Goal: Task Accomplishment & Management: Use online tool/utility

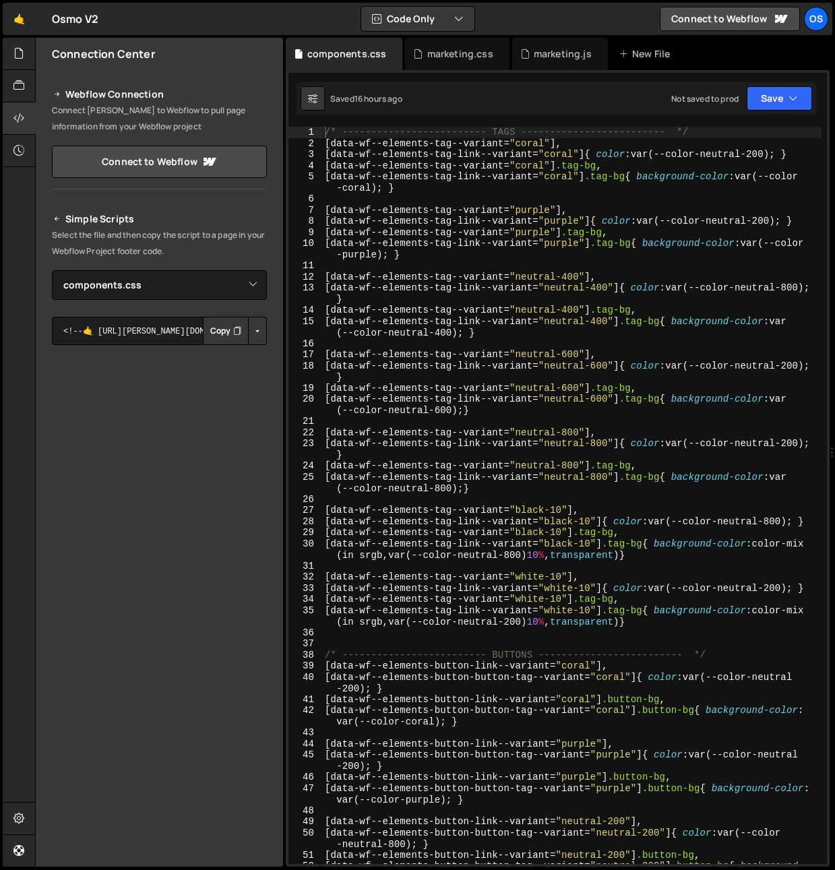
select select "45511"
click at [389, 210] on div "/* ------------------------- TAGS ------------------------- */ [ data-wf--eleme…" at bounding box center [571, 512] width 499 height 771
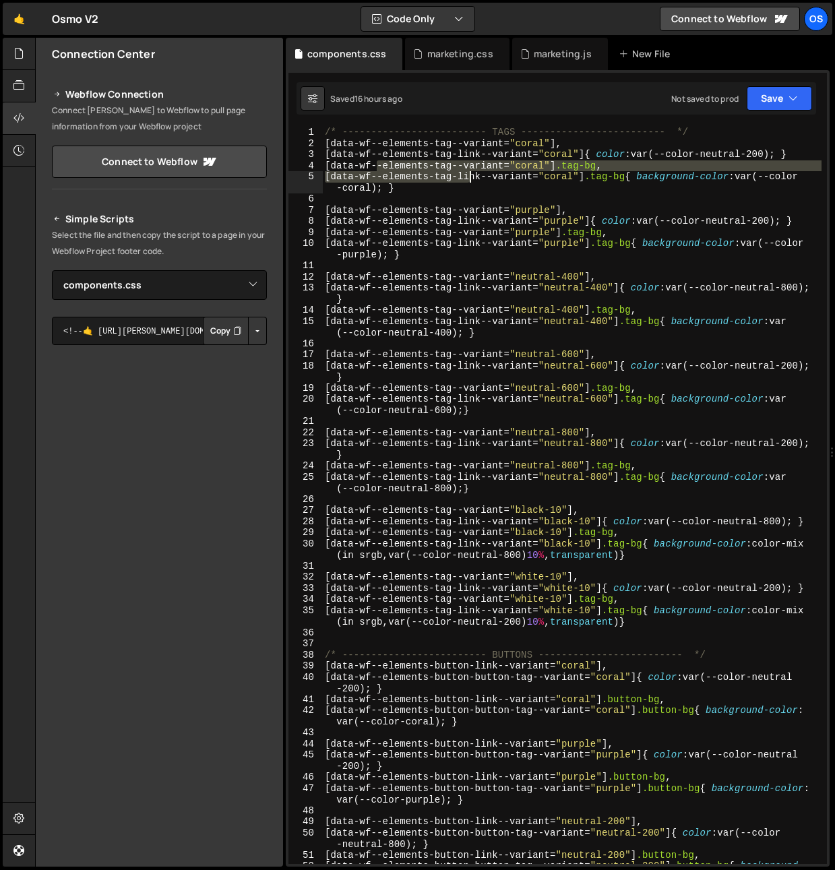
drag, startPoint x: 379, startPoint y: 170, endPoint x: 468, endPoint y: 171, distance: 89.0
click at [468, 171] on div "/* ------------------------- TAGS ------------------------- */ [ data-wf--eleme…" at bounding box center [571, 512] width 499 height 771
type textarea "[data-wf--elements-tag--variant="coral"] .tag-bg, [data-wf--elements-tag-link--…"
click at [354, 263] on div "/* ------------------------- TAGS ------------------------- */ [ data-wf--eleme…" at bounding box center [571, 512] width 499 height 771
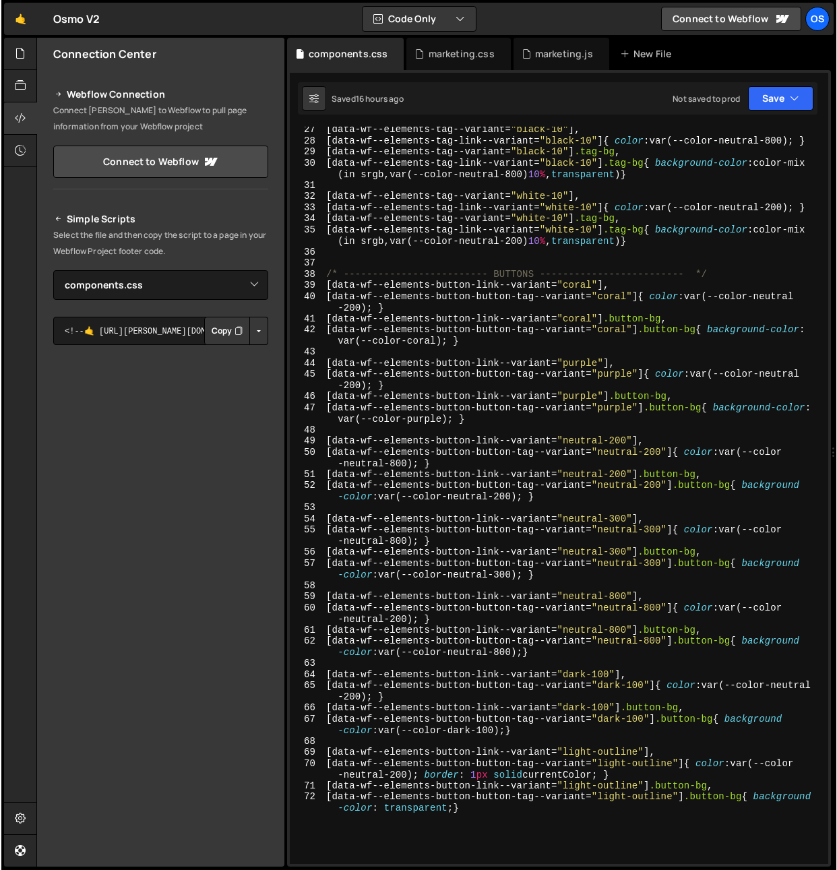
scroll to position [380, 0]
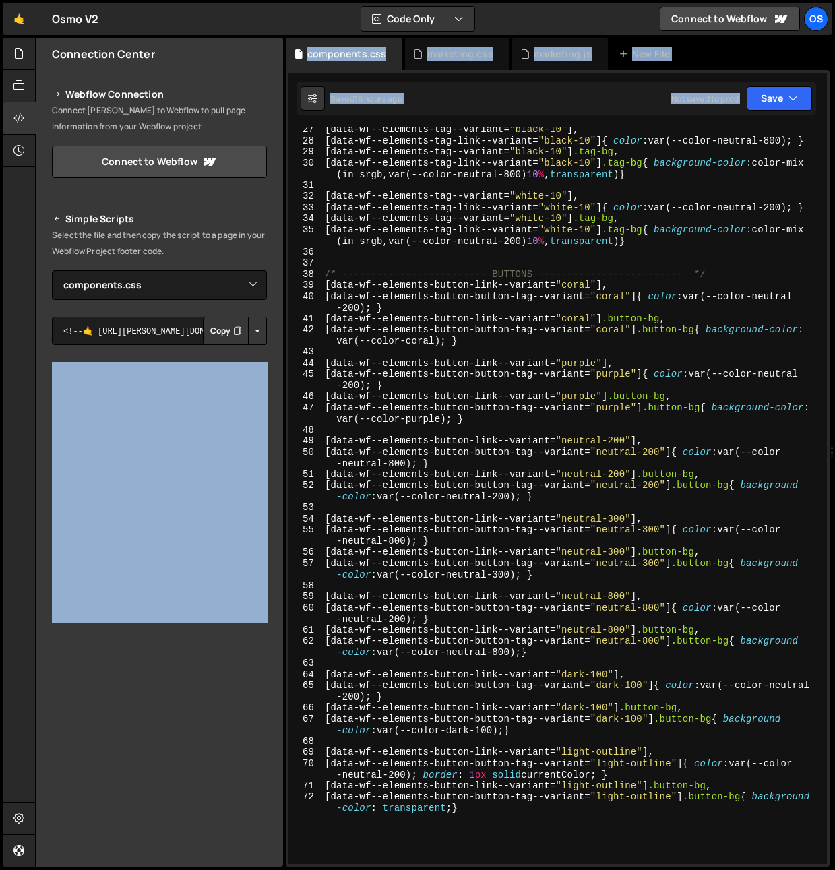
click at [281, 357] on div "Files New File Javascript files 0 list.js 0 0 marketing.js 0 0 marketing-[PERSO…" at bounding box center [435, 453] width 800 height 830
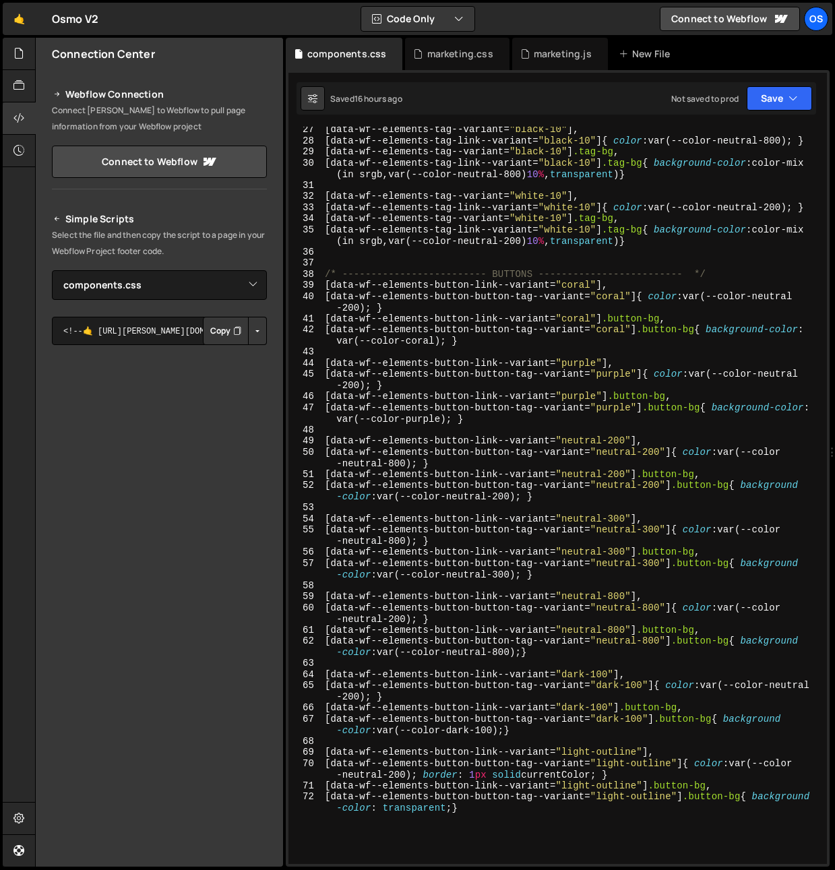
click at [42, 119] on div "Webflow Connection Connect [PERSON_NAME] to Webflow to pull page information fr…" at bounding box center [159, 129] width 247 height 119
click at [24, 118] on icon at bounding box center [18, 118] width 11 height 15
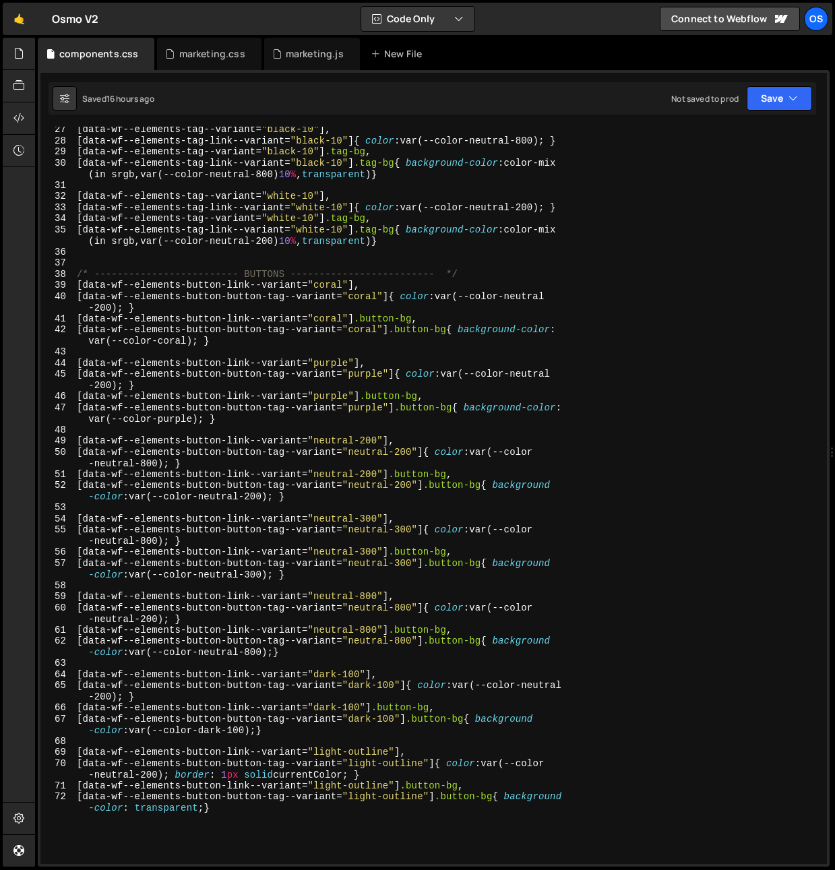
click at [173, 258] on div "[ data-wf--elements-tag--variant = " black-10 " ], [ data-wf--elements-tag-link…" at bounding box center [447, 509] width 747 height 771
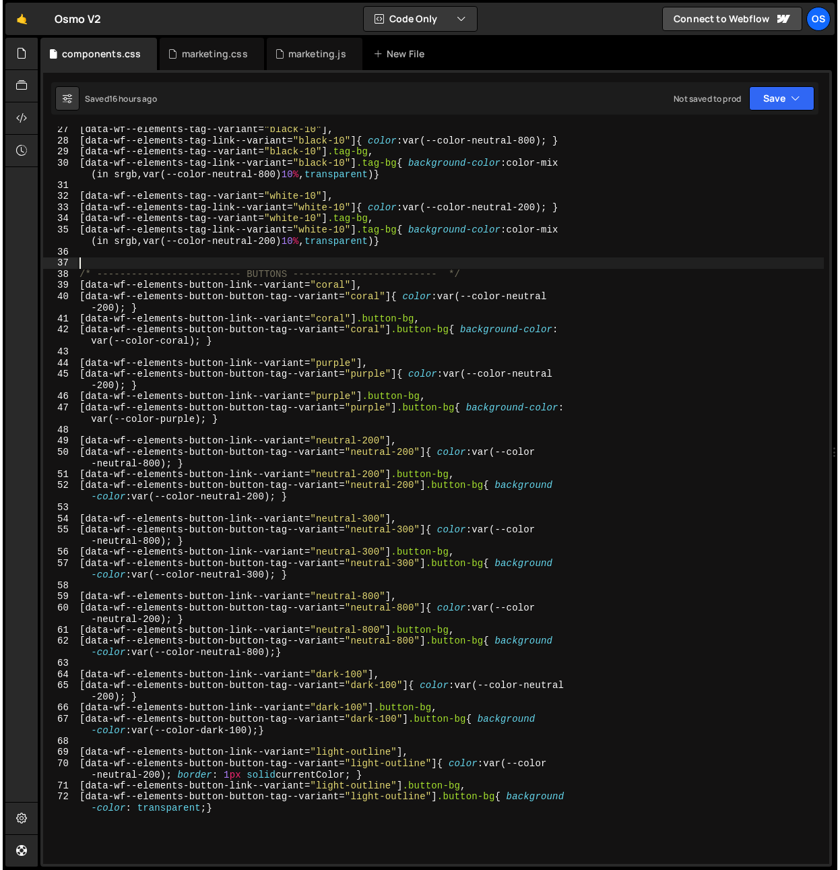
scroll to position [303, 0]
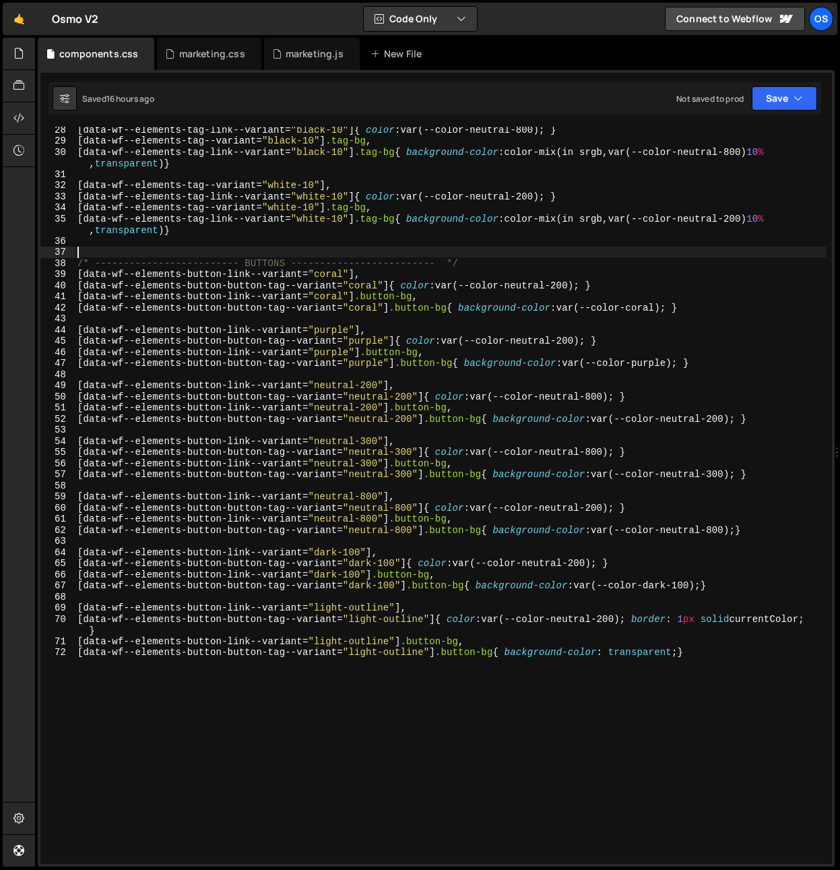
click at [557, 597] on div "[ data-wf--elements-tag-link--variant = " black-10 " ] { color : var(--color-ne…" at bounding box center [451, 503] width 752 height 759
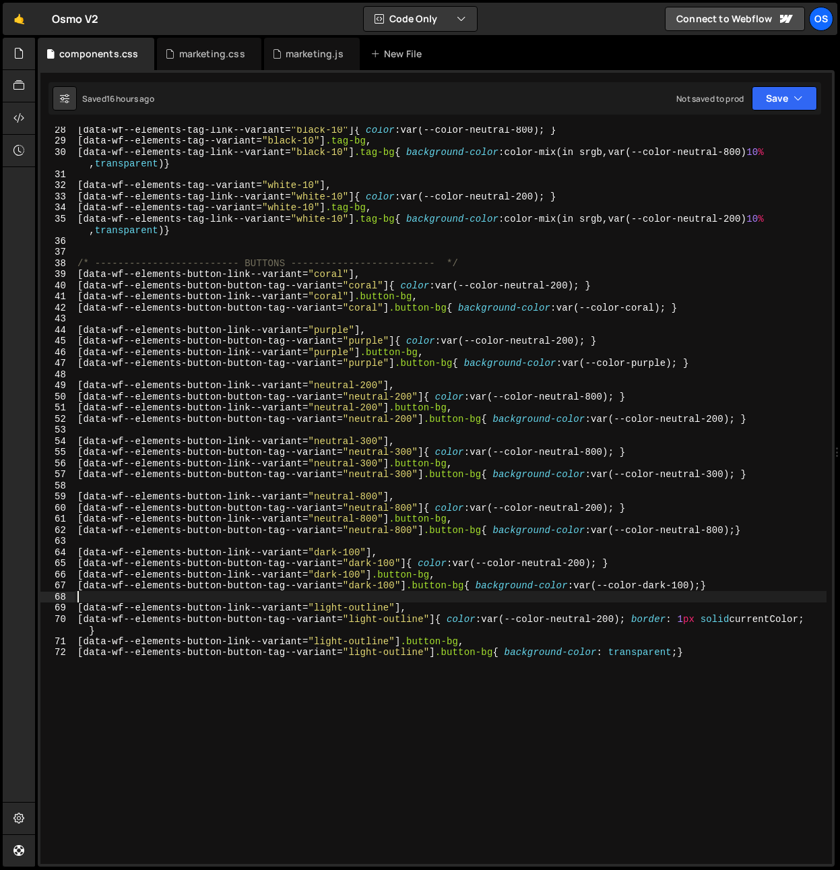
click at [729, 596] on div "[ data-wf--elements-tag-link--variant = " black-10 " ] { color : var(--color-ne…" at bounding box center [451, 503] width 752 height 759
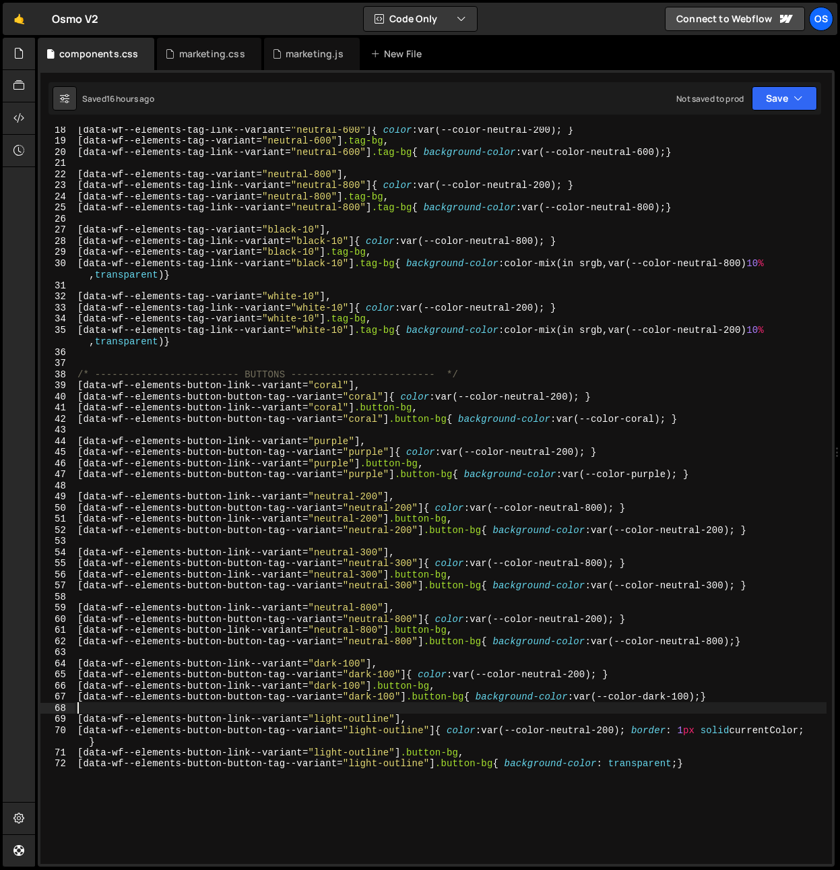
scroll to position [201, 0]
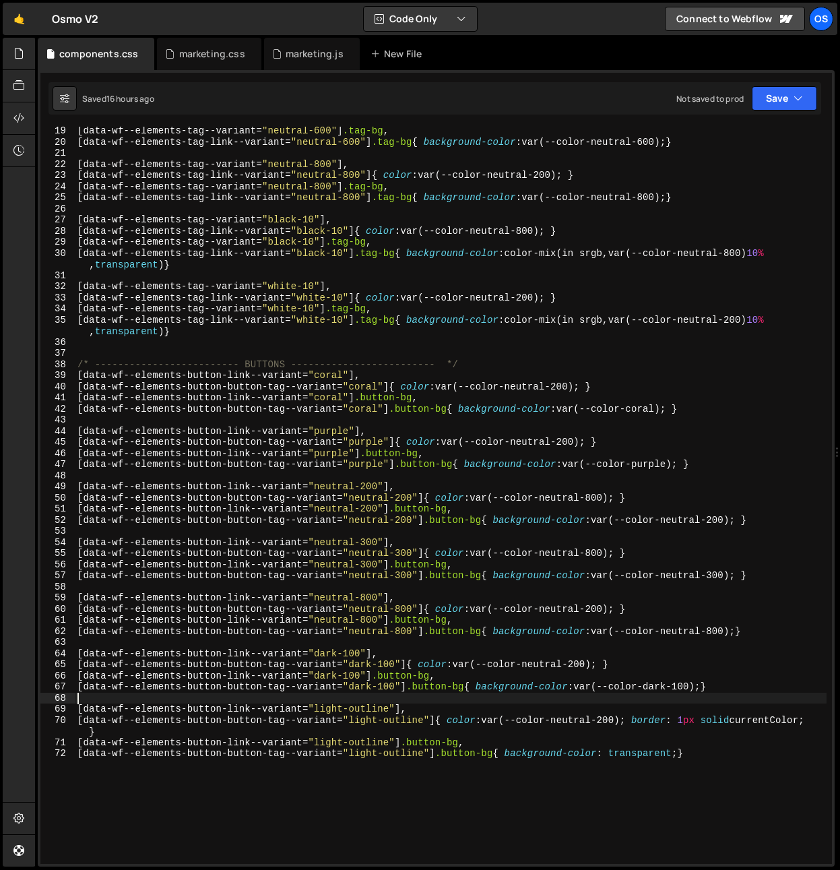
click at [443, 239] on div "[ data-wf--elements-tag--variant = " neutral-600 " ] .tag-bg , [ data-wf--eleme…" at bounding box center [451, 504] width 752 height 759
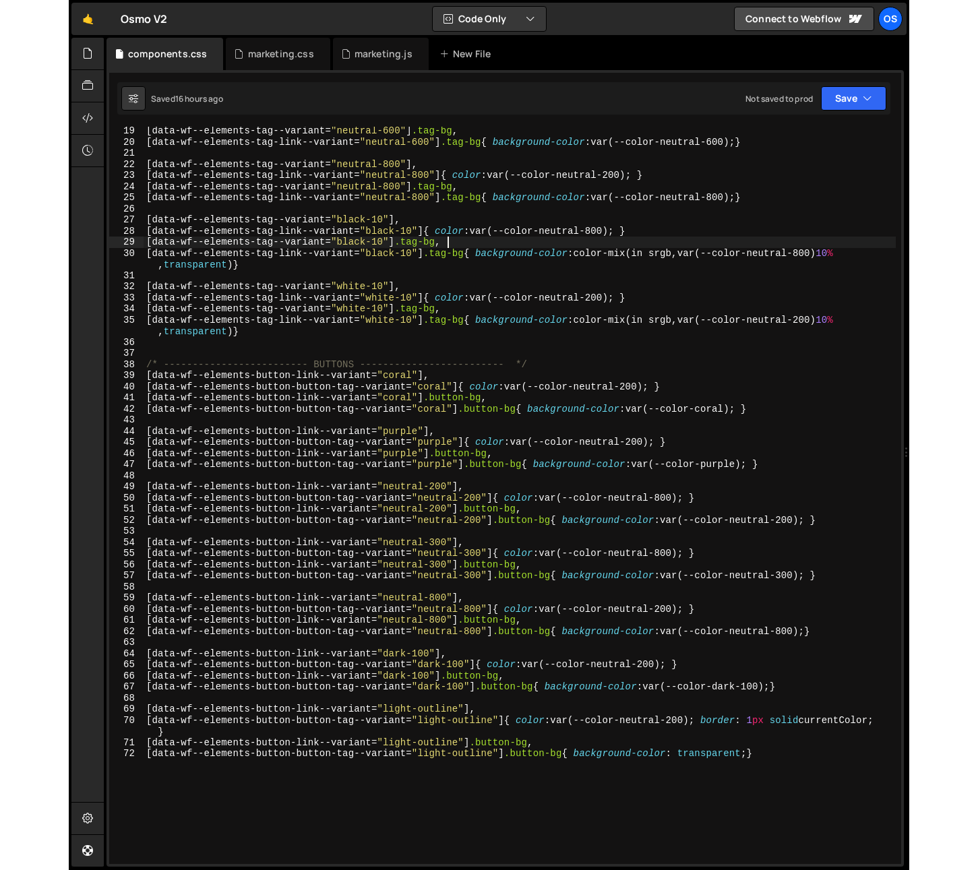
scroll to position [0, 0]
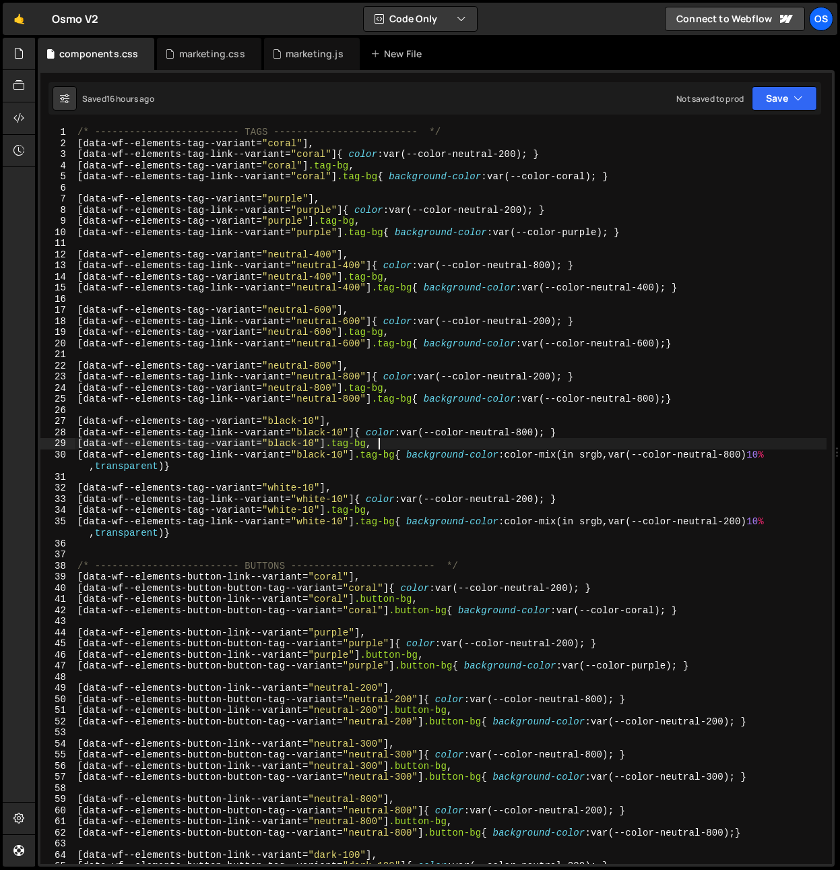
click at [171, 144] on div "/* ------------------------- TAGS ------------------------- */ [ data-wf--eleme…" at bounding box center [451, 506] width 752 height 759
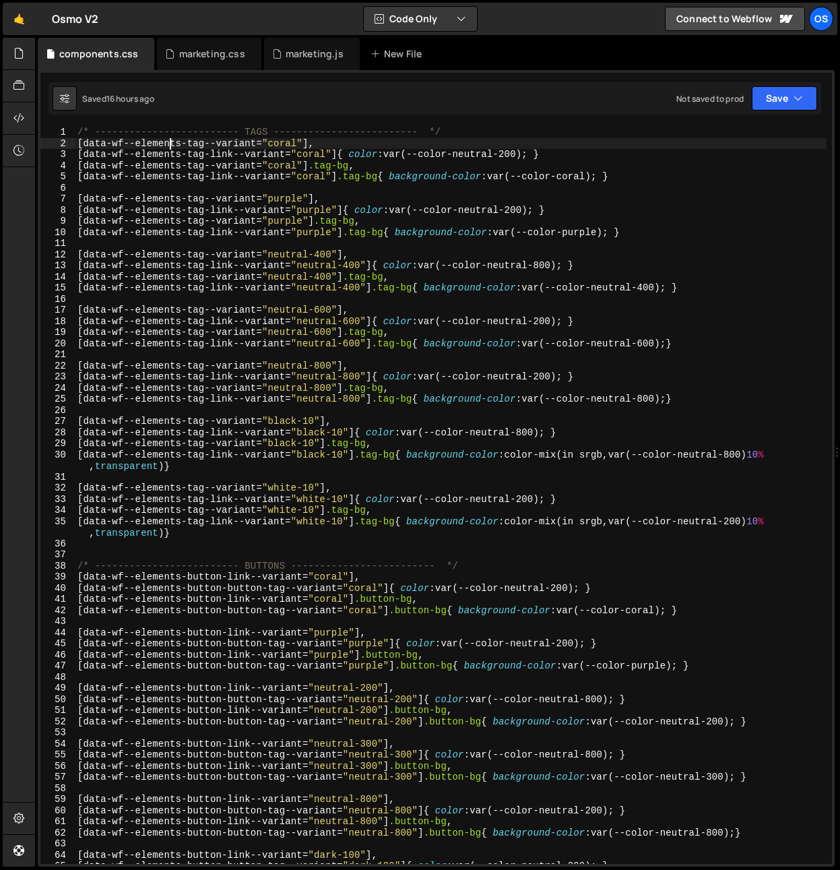
click at [171, 144] on div "/* ------------------------- TAGS ------------------------- */ [ data-wf--eleme…" at bounding box center [451, 506] width 752 height 759
click at [177, 222] on div "/* ------------------------- TAGS ------------------------- */ [ data-wf--eleme…" at bounding box center [451, 506] width 752 height 759
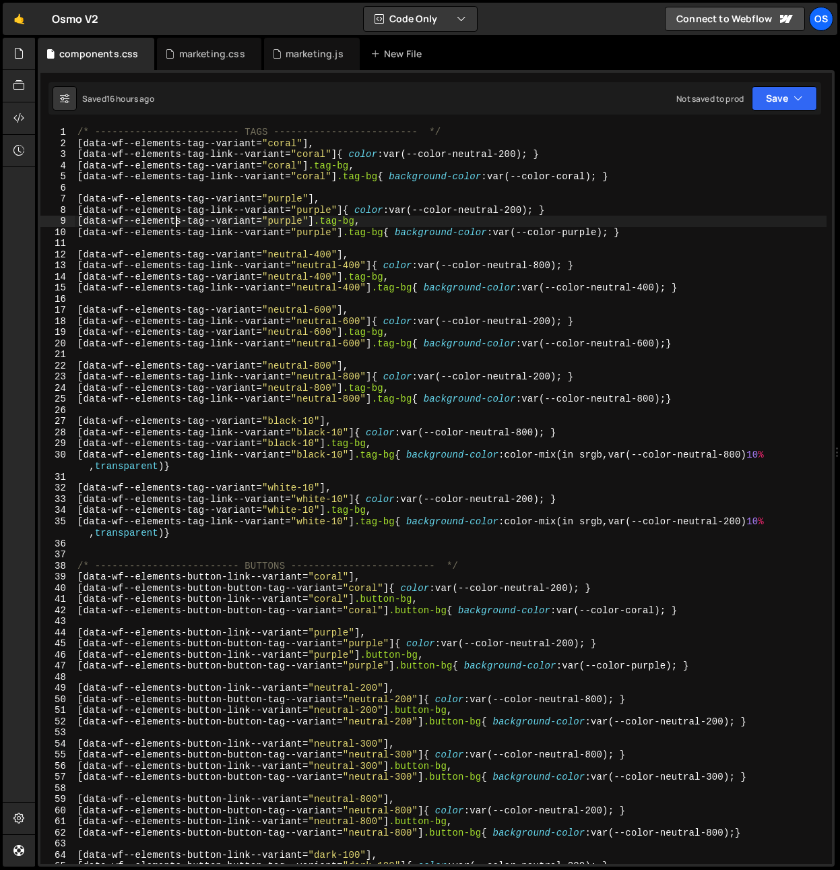
click at [181, 178] on div "/* ------------------------- TAGS ------------------------- */ [ data-wf--eleme…" at bounding box center [451, 506] width 752 height 759
type textarea "[data-wf--elements-tag-link--variant="purple"]{ color: var(--color-neutral-200)…"
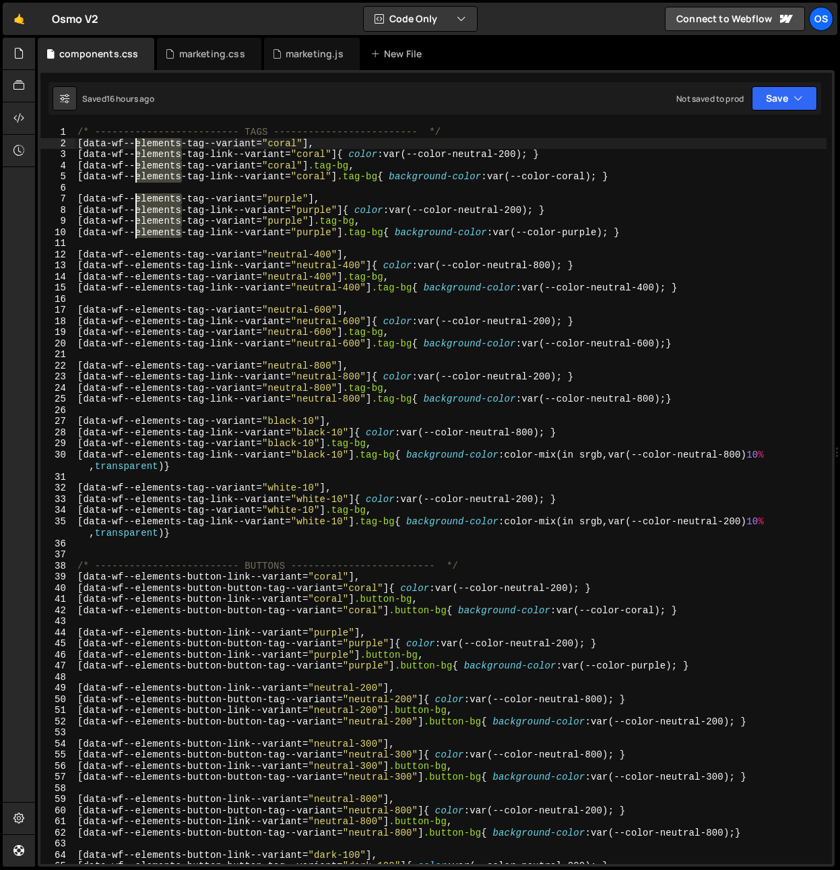
drag, startPoint x: 181, startPoint y: 234, endPoint x: 137, endPoint y: 145, distance: 99.4
click at [137, 145] on div "/* ------------------------- TAGS ------------------------- */ [ data-wf--eleme…" at bounding box center [451, 506] width 752 height 759
click at [204, 312] on div "/* ------------------------- TAGS ------------------------- */ [ data-wf--eleme…" at bounding box center [451, 506] width 752 height 759
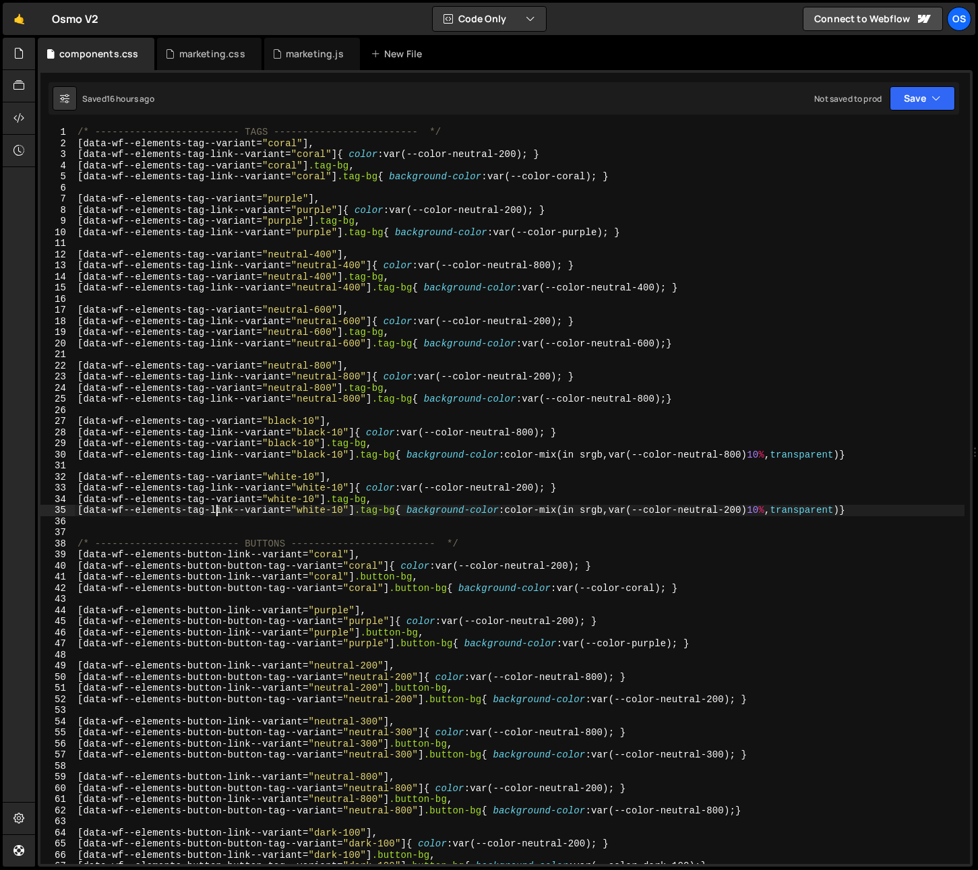
click at [218, 514] on div "/* ------------------------- TAGS ------------------------- */ [ data-wf--eleme…" at bounding box center [519, 506] width 889 height 759
click at [183, 513] on div "/* ------------------------- TAGS ------------------------- */ [ data-wf--eleme…" at bounding box center [519, 506] width 889 height 759
type textarea "[data-wf--elements-tag-link--variant="neutral-800"]{ color: var(--color-neutral…"
type textarea "[data-wf--elements-tag--variant="neutral-400"],"
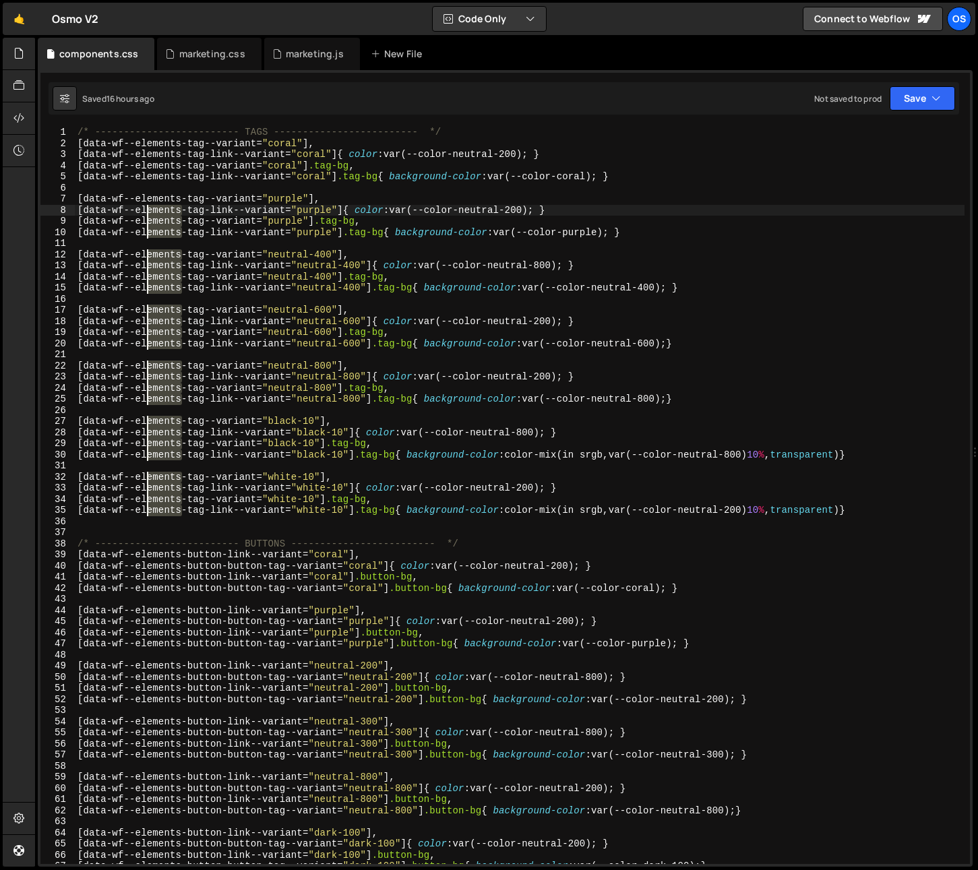
type textarea "[data-wf--elements-tag--variant="purple"],"
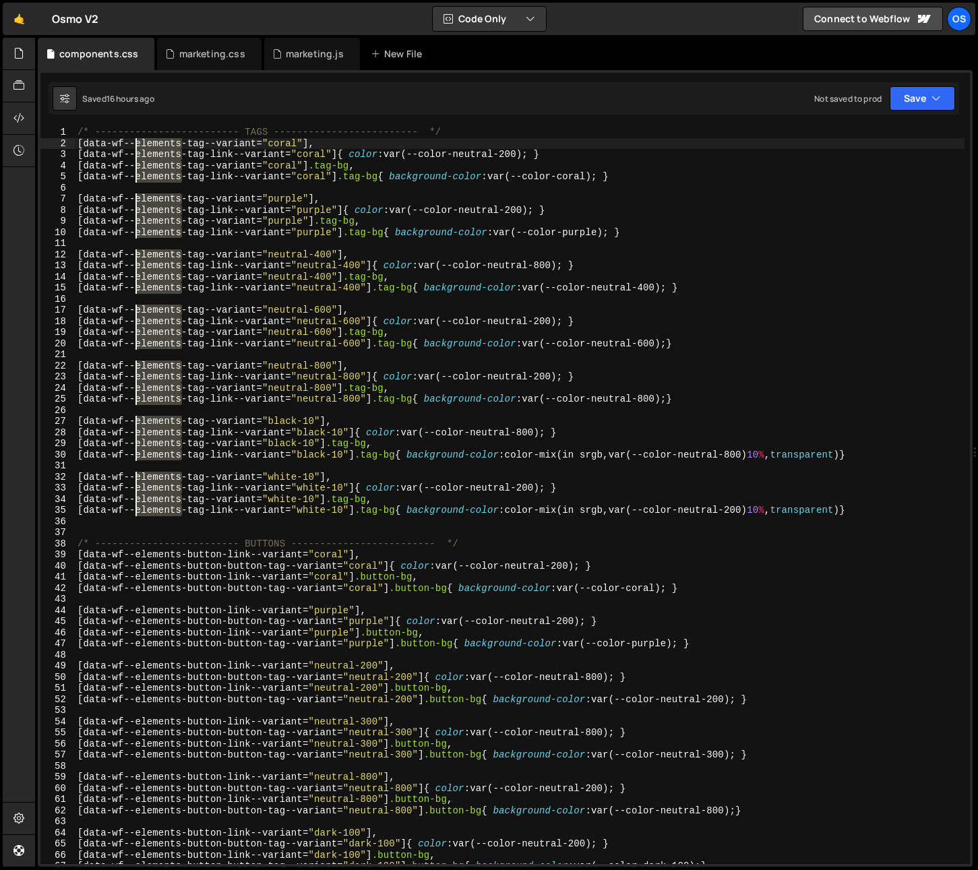
drag, startPoint x: 181, startPoint y: 511, endPoint x: 135, endPoint y: 142, distance: 371.5
click at [135, 142] on div "/* ------------------------- TAGS ------------------------- */ [ data-wf--eleme…" at bounding box center [519, 506] width 889 height 759
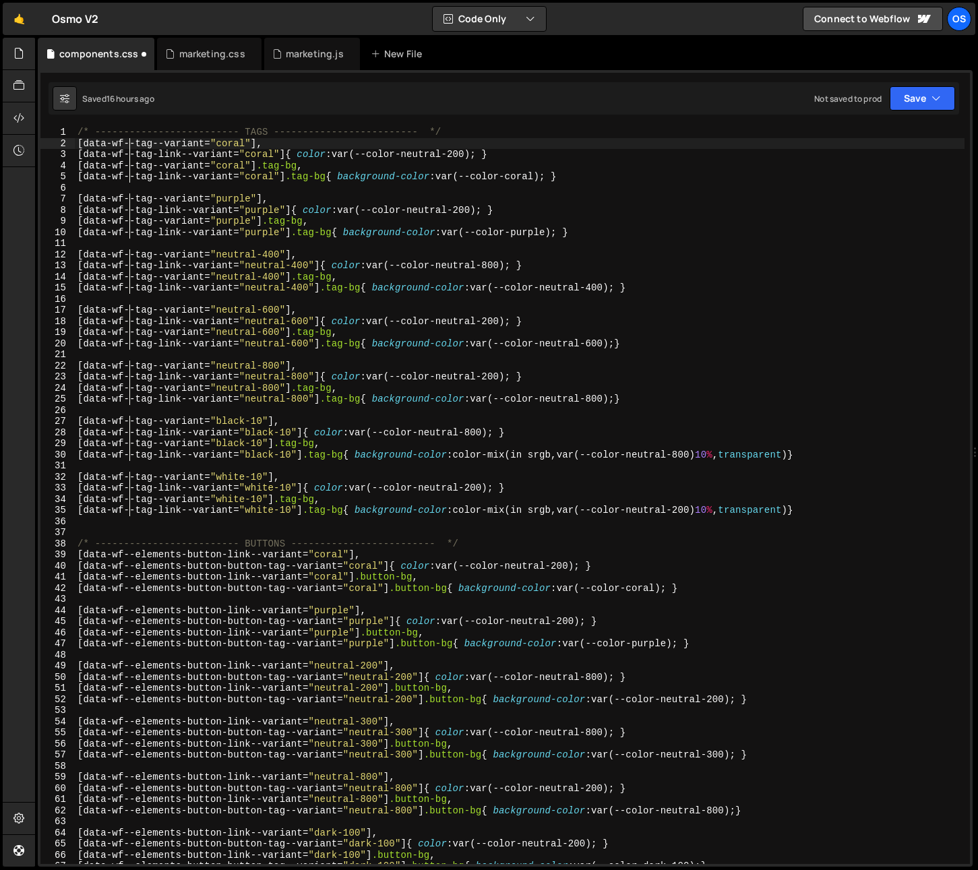
click at [193, 433] on div "/* ------------------------- TAGS ------------------------- */ [ data-wf--tag--…" at bounding box center [519, 506] width 889 height 759
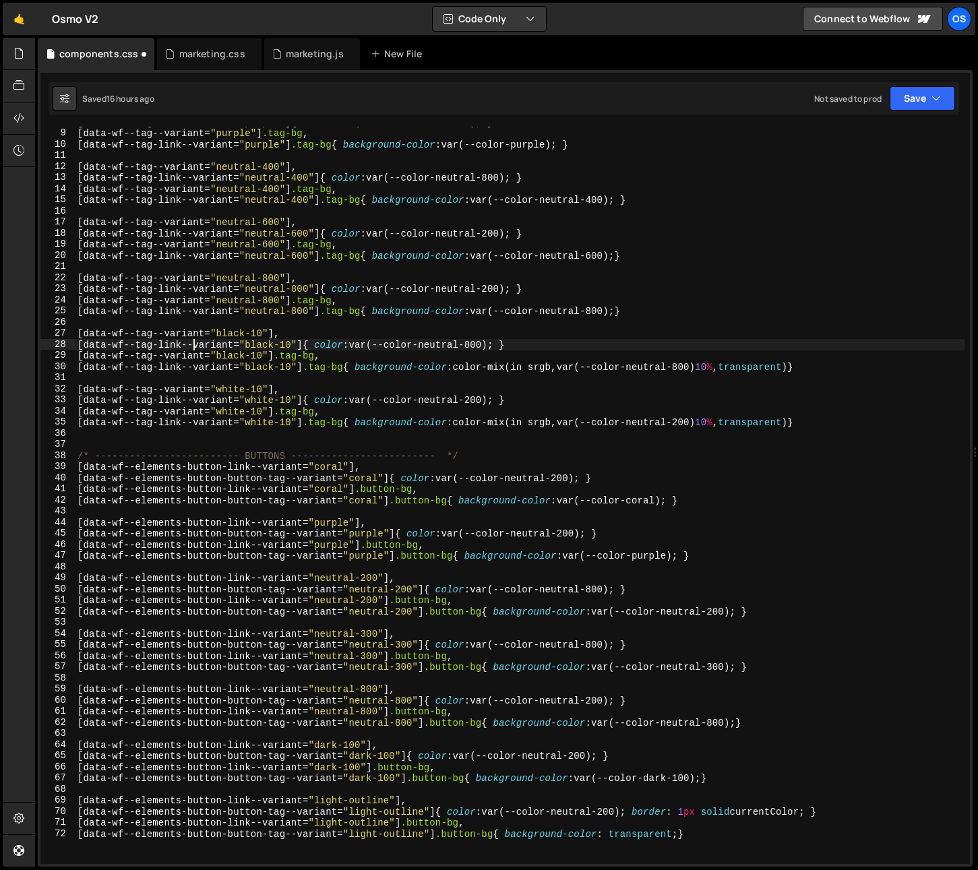
scroll to position [88, 0]
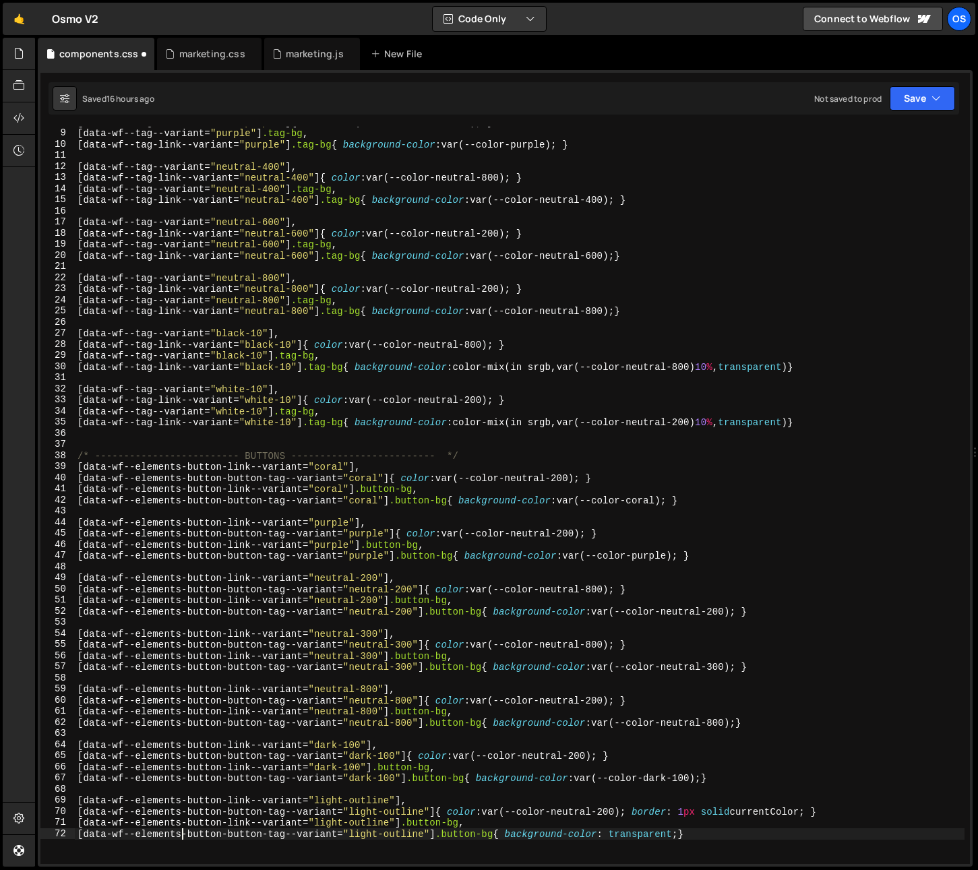
click at [181, 837] on div "[ data-wf--tag-link--variant = " purple " ] { color : var(--color-neutral-200) …" at bounding box center [519, 496] width 889 height 759
type textarea "[data-wf--elements-button-link--variant="light-outline"] .button-bg,"
type textarea "[data-wf--elements-button-button-tag--variant="neutral-300"]{ color: var(--colo…"
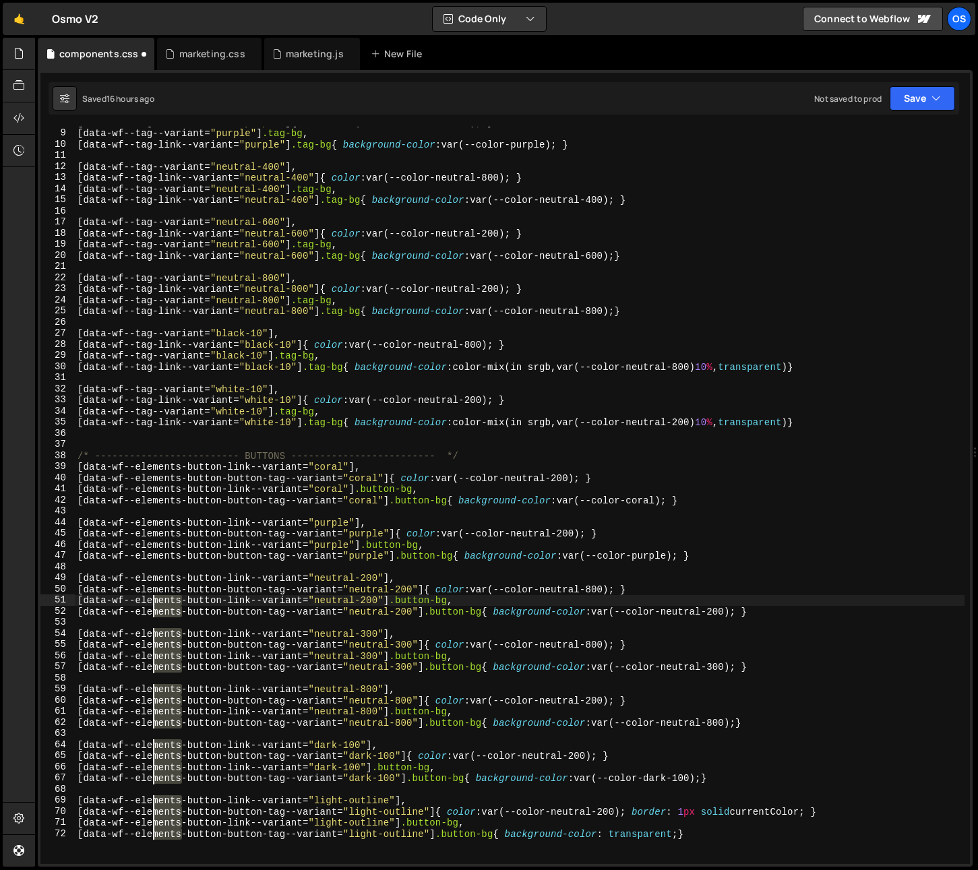
type textarea "[data-wf--elements-button-link--variant="neutral-200"],"
type textarea "[data-wf--elements-button-button-tag--variant="purple"]{ color: var(--color-neu…"
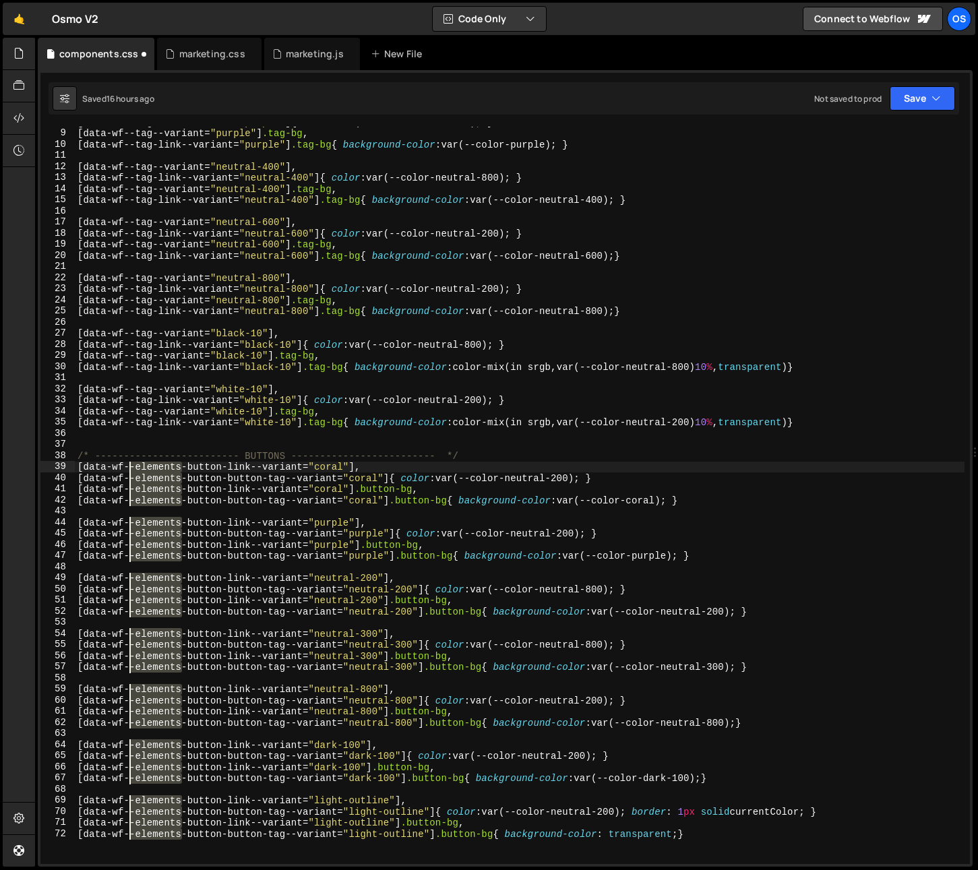
drag, startPoint x: 181, startPoint y: 838, endPoint x: 131, endPoint y: 464, distance: 376.5
click at [131, 464] on div "[ data-wf--tag-link--variant = " purple " ] { color : var(--color-neutral-200) …" at bounding box center [519, 496] width 889 height 759
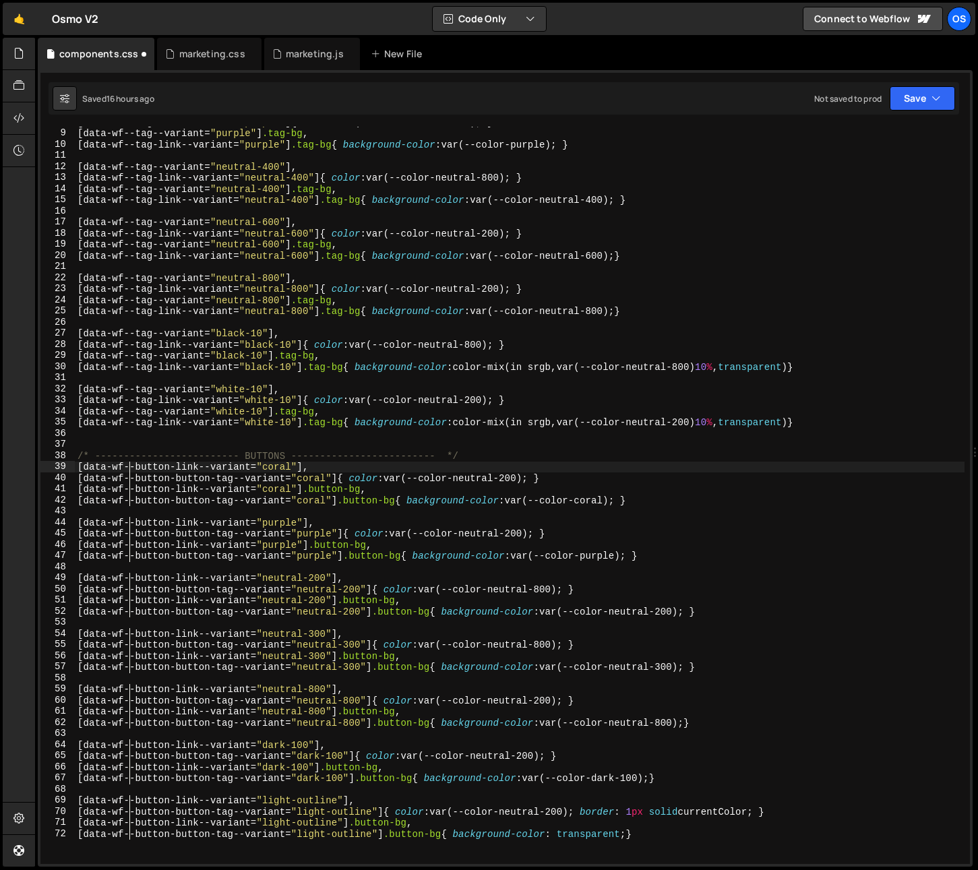
click at [195, 479] on div "[ data-wf--tag-link--variant = " purple " ] { color : var(--color-neutral-200) …" at bounding box center [519, 496] width 889 height 759
click at [162, 499] on div "[ data-wf--tag-link--variant = " purple " ] { color : var(--color-neutral-200) …" at bounding box center [519, 496] width 889 height 759
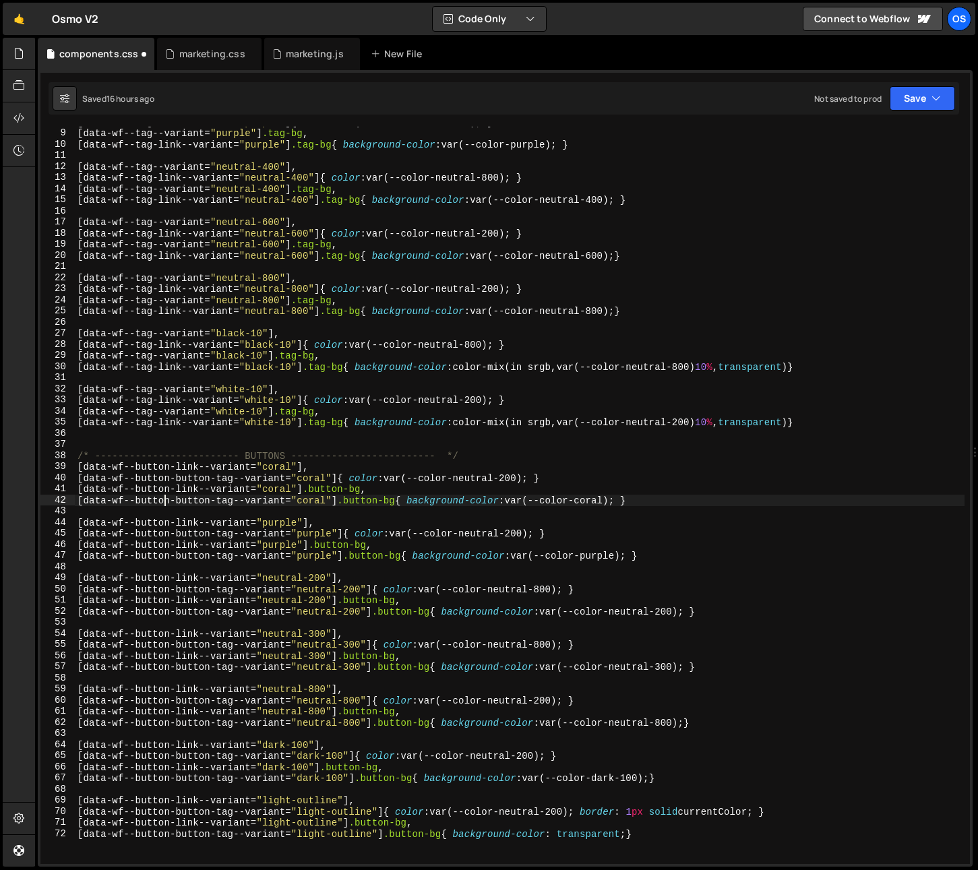
click at [220, 479] on div "[ data-wf--tag-link--variant = " purple " ] { color : var(--color-neutral-200) …" at bounding box center [519, 496] width 889 height 759
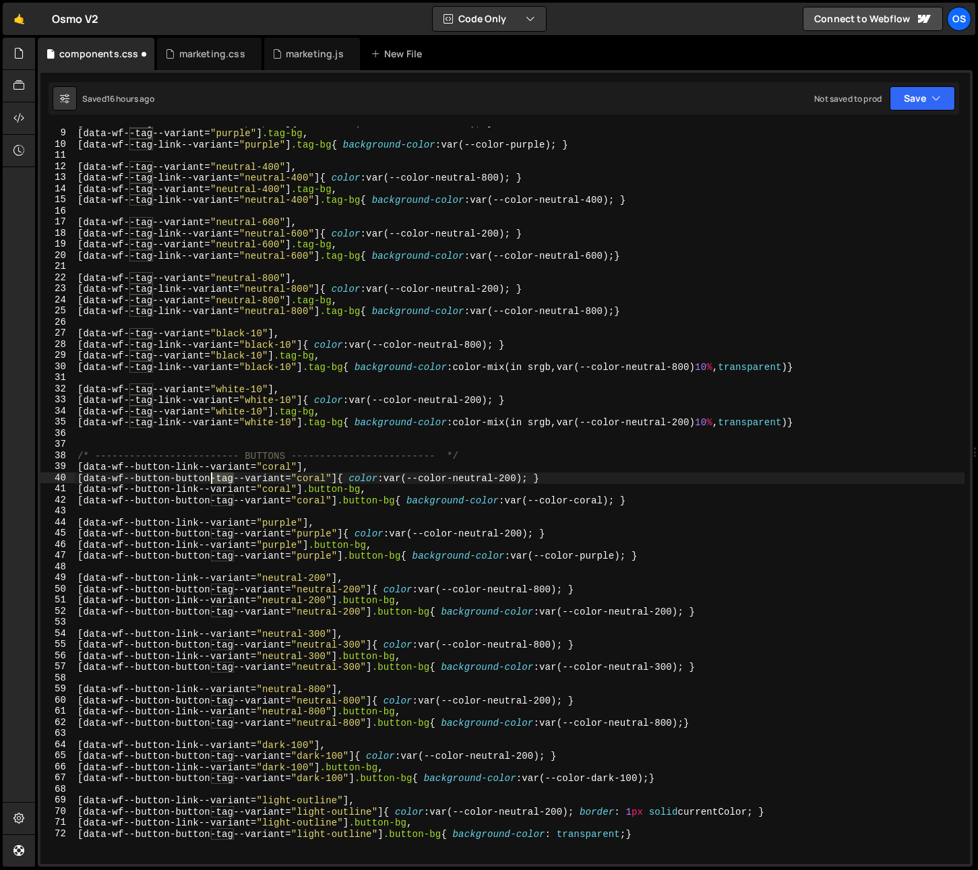
drag, startPoint x: 234, startPoint y: 480, endPoint x: 211, endPoint y: 480, distance: 22.9
click at [211, 480] on div "[ data-wf--tag-link--variant = " purple " ] { color : var(--color-neutral-200) …" at bounding box center [519, 496] width 889 height 759
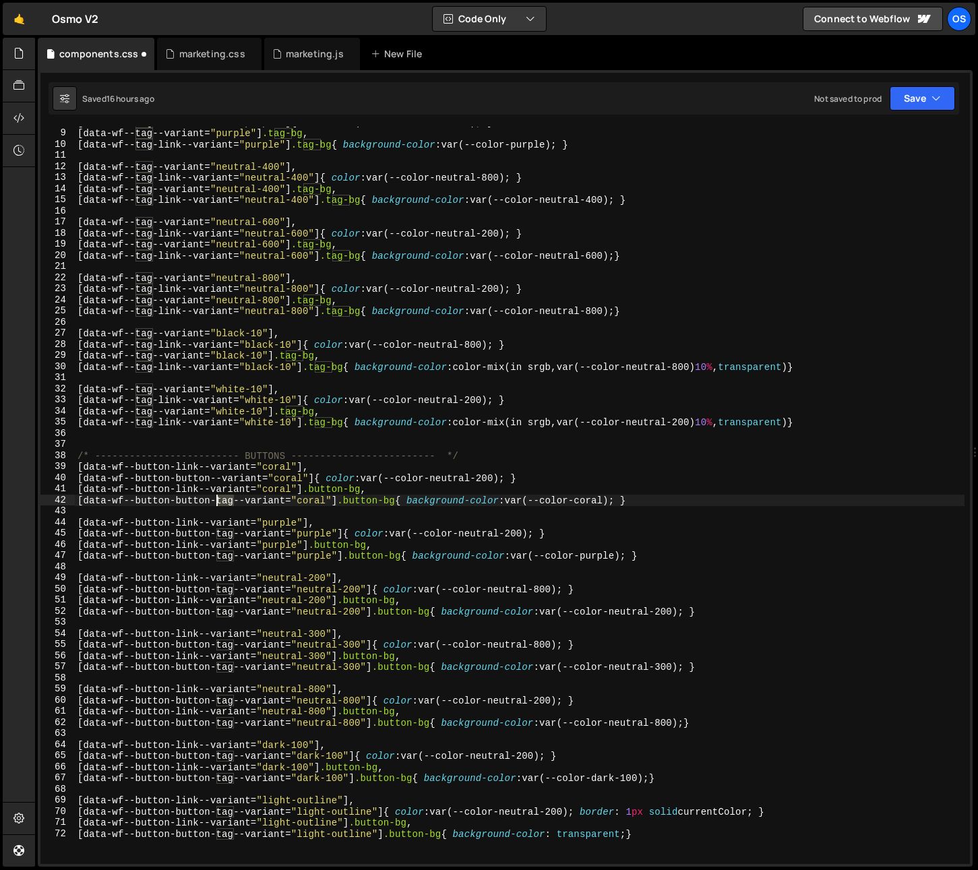
drag, startPoint x: 233, startPoint y: 502, endPoint x: 210, endPoint y: 503, distance: 23.6
click at [210, 503] on div "[ data-wf--tag-link--variant = " purple " ] { color : var(--color-neutral-200) …" at bounding box center [519, 496] width 889 height 759
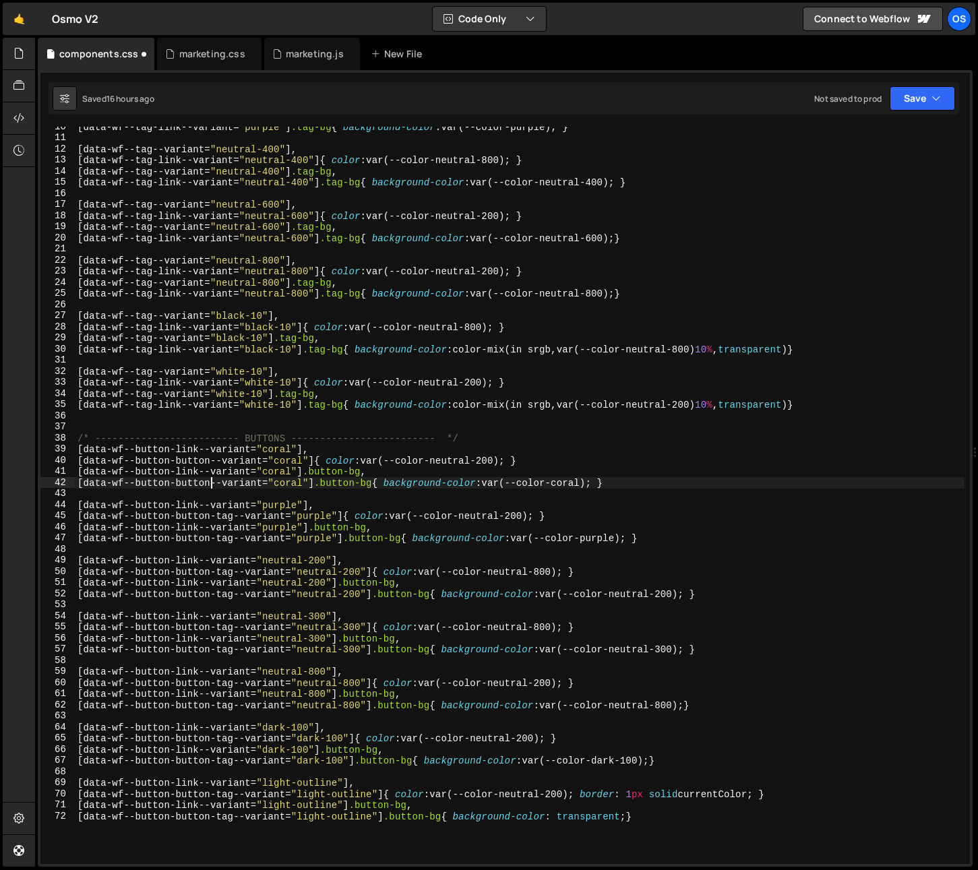
scroll to position [105, 0]
click at [214, 519] on div "[ data-wf--tag-link--variant = " purple " ] .tag-bg { background-color : var(--…" at bounding box center [519, 500] width 889 height 759
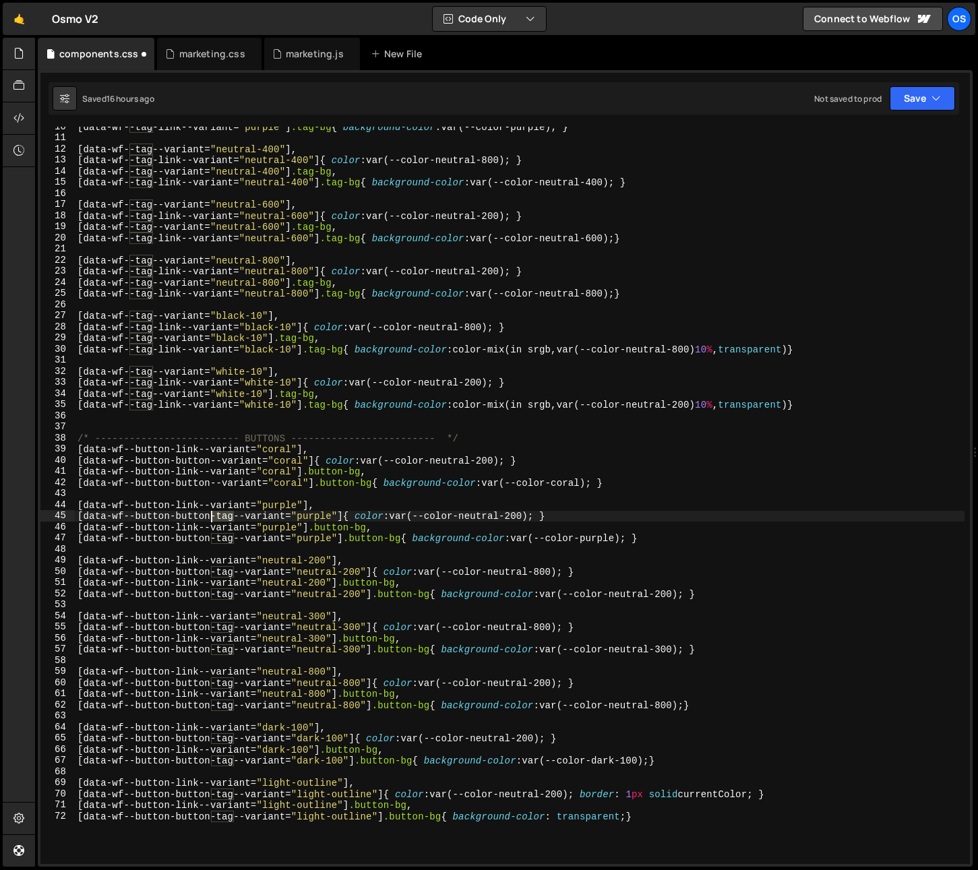
drag, startPoint x: 230, startPoint y: 518, endPoint x: 210, endPoint y: 518, distance: 19.6
click at [210, 518] on div "[ data-wf--tag-link--variant = " purple " ] .tag-bg { background-color : var(--…" at bounding box center [519, 500] width 889 height 759
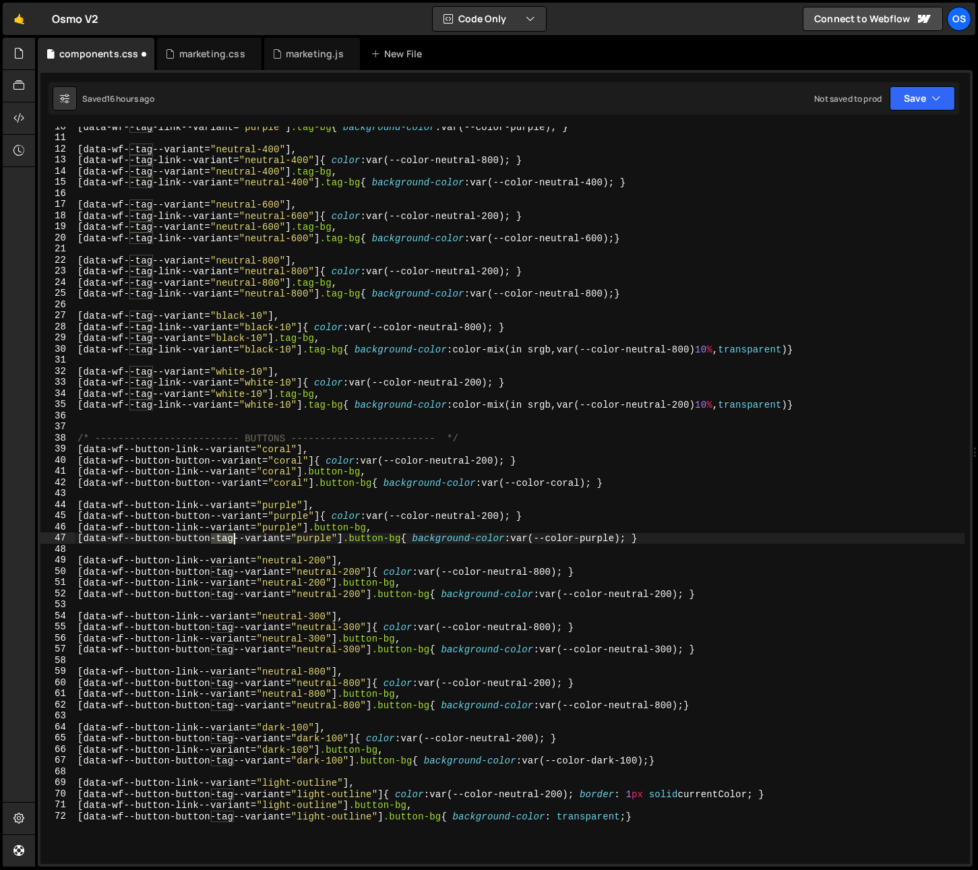
drag, startPoint x: 213, startPoint y: 541, endPoint x: 234, endPoint y: 542, distance: 20.9
click at [234, 542] on div "[ data-wf--tag-link--variant = " purple " ] .tag-bg { background-color : var(--…" at bounding box center [519, 500] width 889 height 759
type textarea "[data-wf--button-button--variant="purple"] .button-bg{ background-color: var(--…"
click at [623, 768] on div "[ data-wf--tag-link--variant = " purple " ] .tag-bg { background-color : var(--…" at bounding box center [519, 500] width 889 height 759
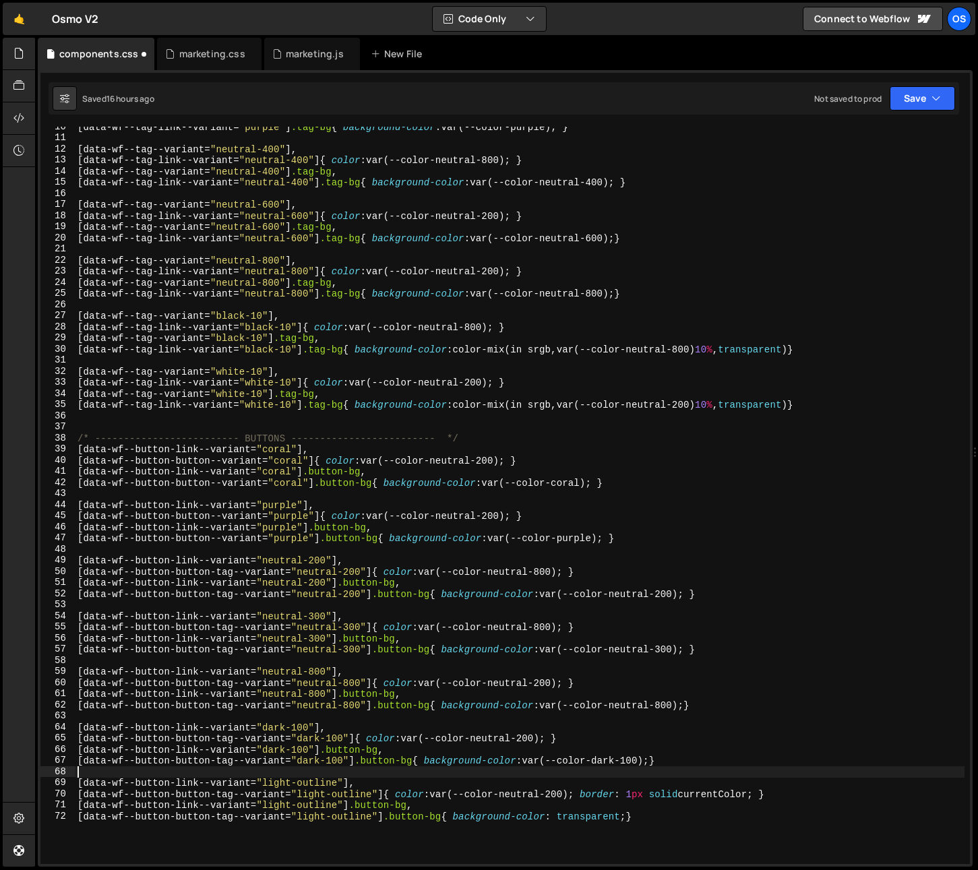
click at [618, 763] on div "[ data-wf--tag-link--variant = " purple " ] .tag-bg { background-color : var(--…" at bounding box center [519, 500] width 889 height 759
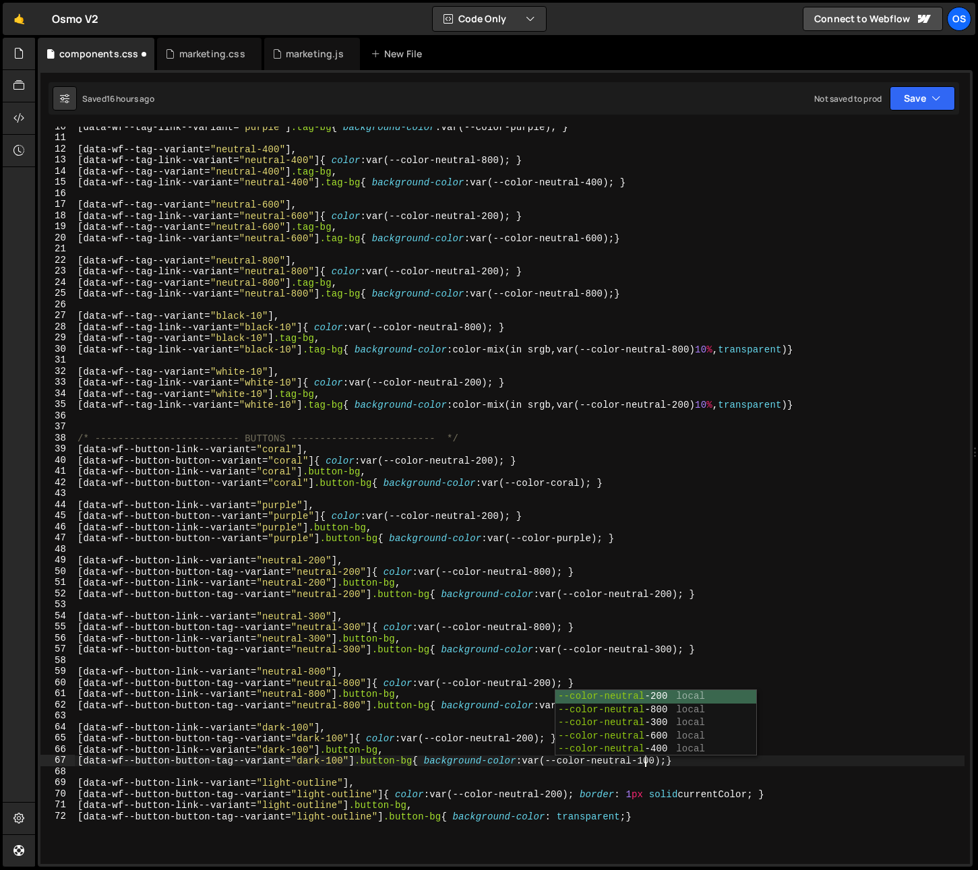
scroll to position [0, 39]
click at [658, 763] on div "[ data-wf--tag-link--variant = " purple " ] .tag-bg { background-color : var(--…" at bounding box center [519, 500] width 889 height 759
click at [351, 579] on div "[ data-wf--tag-link--variant = " purple " ] .tag-bg { background-color : var(--…" at bounding box center [519, 500] width 889 height 759
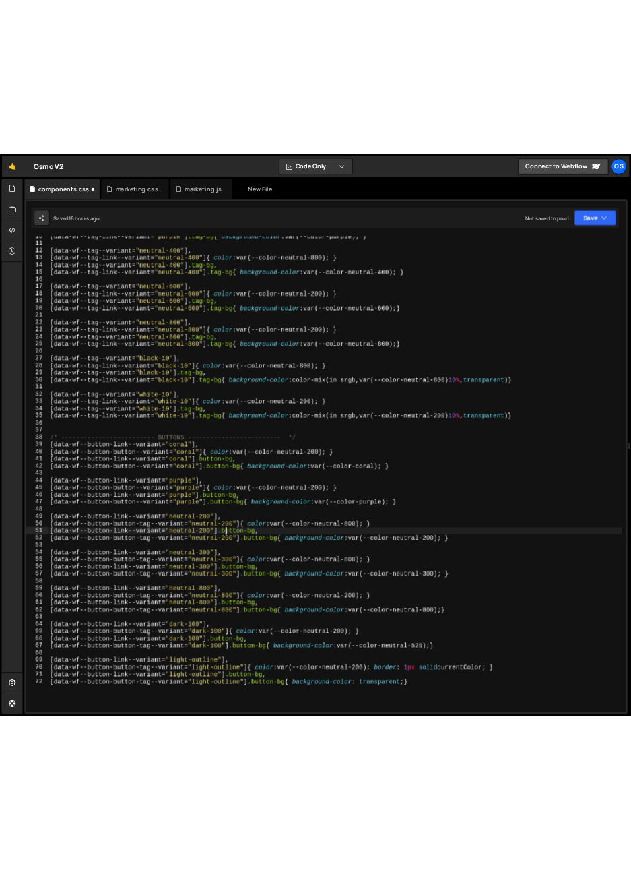
scroll to position [0, 22]
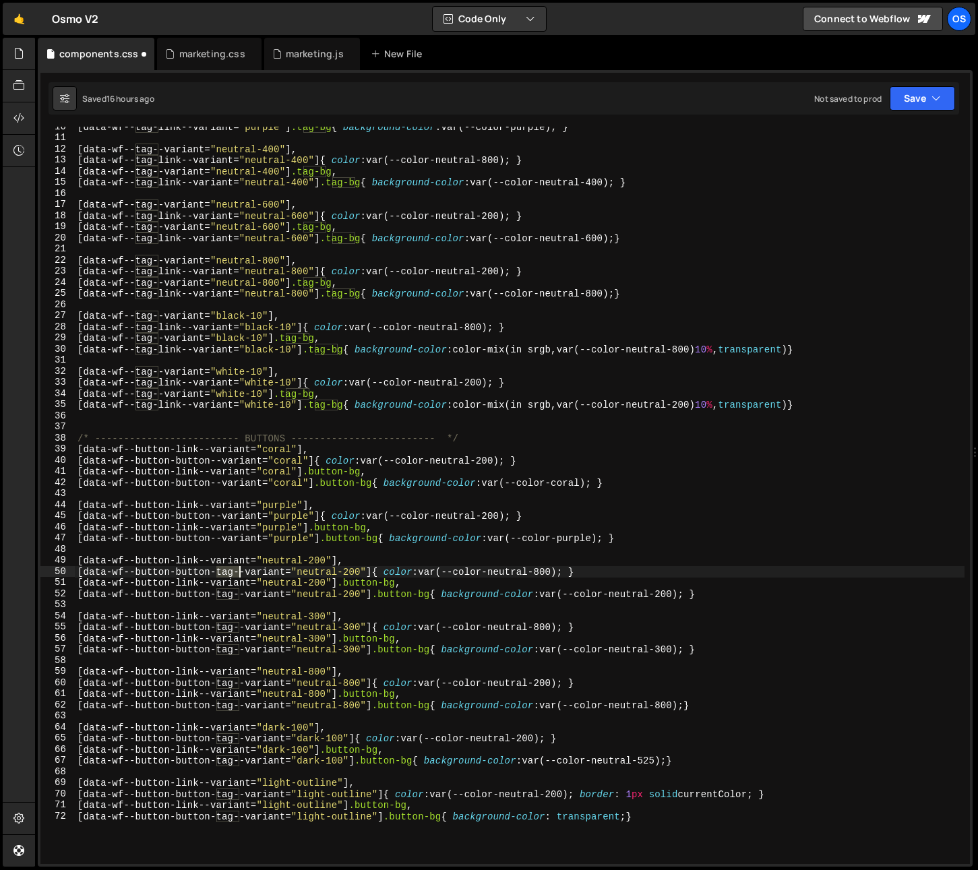
drag, startPoint x: 213, startPoint y: 575, endPoint x: 232, endPoint y: 574, distance: 19.6
click at [232, 574] on div "[ data-wf--tag-link--variant = " purple " ] .tag-bg { background-color : var(--…" at bounding box center [519, 500] width 889 height 759
click at [233, 575] on div "[ data-wf--tag-link--variant = " purple " ] .tag-bg { background-color : var(--…" at bounding box center [519, 500] width 889 height 759
click at [232, 596] on div "[ data-wf--tag-link--variant = " purple " ] .tag-bg { background-color : var(--…" at bounding box center [519, 500] width 889 height 759
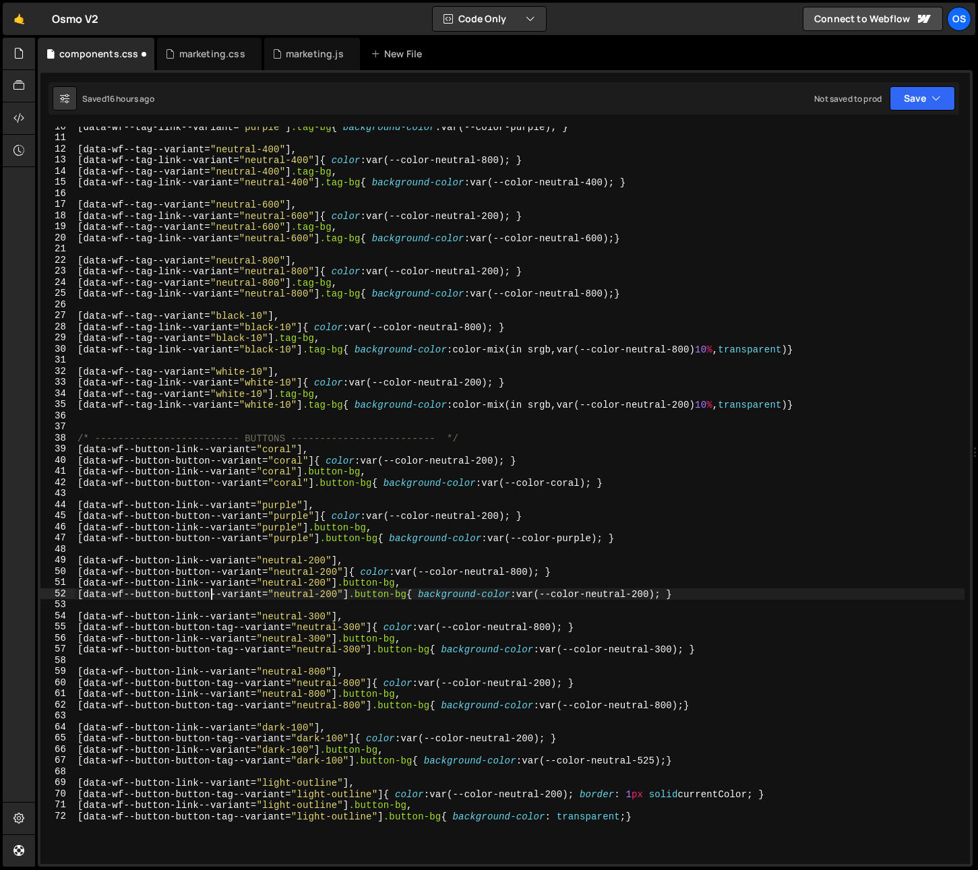
click at [232, 629] on div "[ data-wf--tag-link--variant = " purple " ] .tag-bg { background-color : var(--…" at bounding box center [519, 500] width 889 height 759
click at [232, 651] on div "[ data-wf--tag-link--variant = " purple " ] .tag-bg { background-color : var(--…" at bounding box center [519, 500] width 889 height 759
click at [233, 685] on div "[ data-wf--tag-link--variant = " purple " ] .tag-bg { background-color : var(--…" at bounding box center [519, 500] width 889 height 759
click at [232, 707] on div "[ data-wf--tag-link--variant = " purple " ] .tag-bg { background-color : var(--…" at bounding box center [519, 500] width 889 height 759
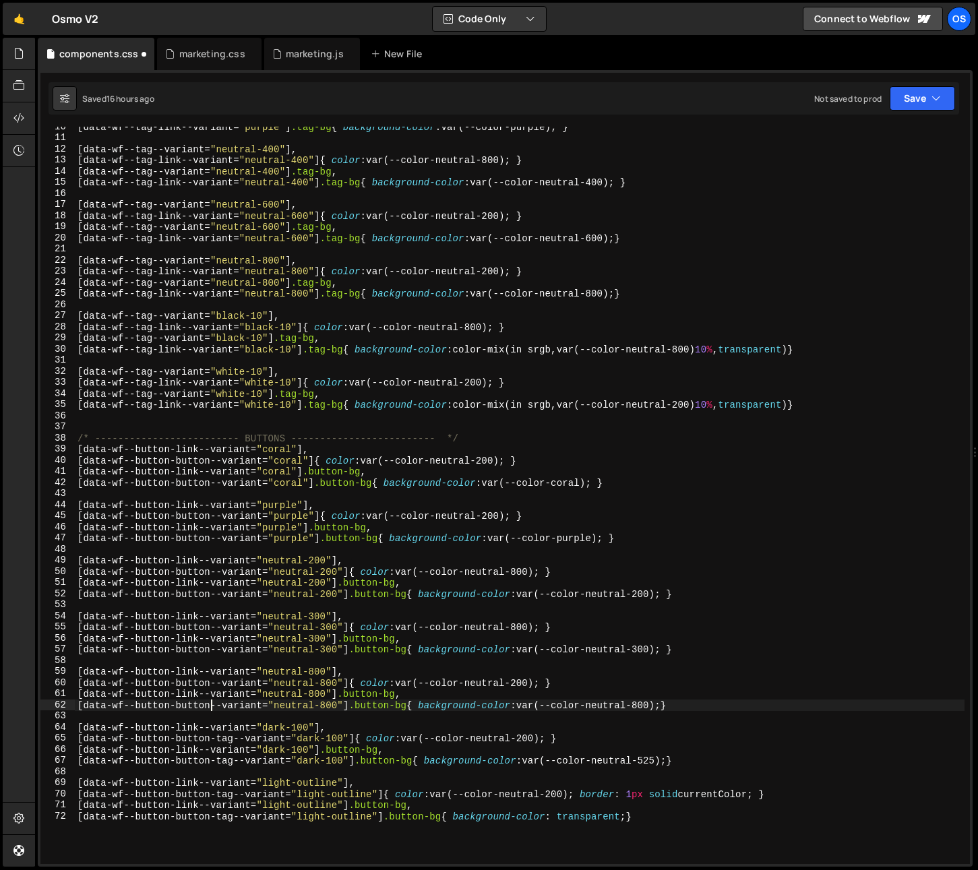
click at [232, 741] on div "[ data-wf--tag-link--variant = " purple " ] .tag-bg { background-color : var(--…" at bounding box center [519, 500] width 889 height 759
click at [231, 763] on div "[ data-wf--tag-link--variant = " purple " ] .tag-bg { background-color : var(--…" at bounding box center [519, 500] width 889 height 759
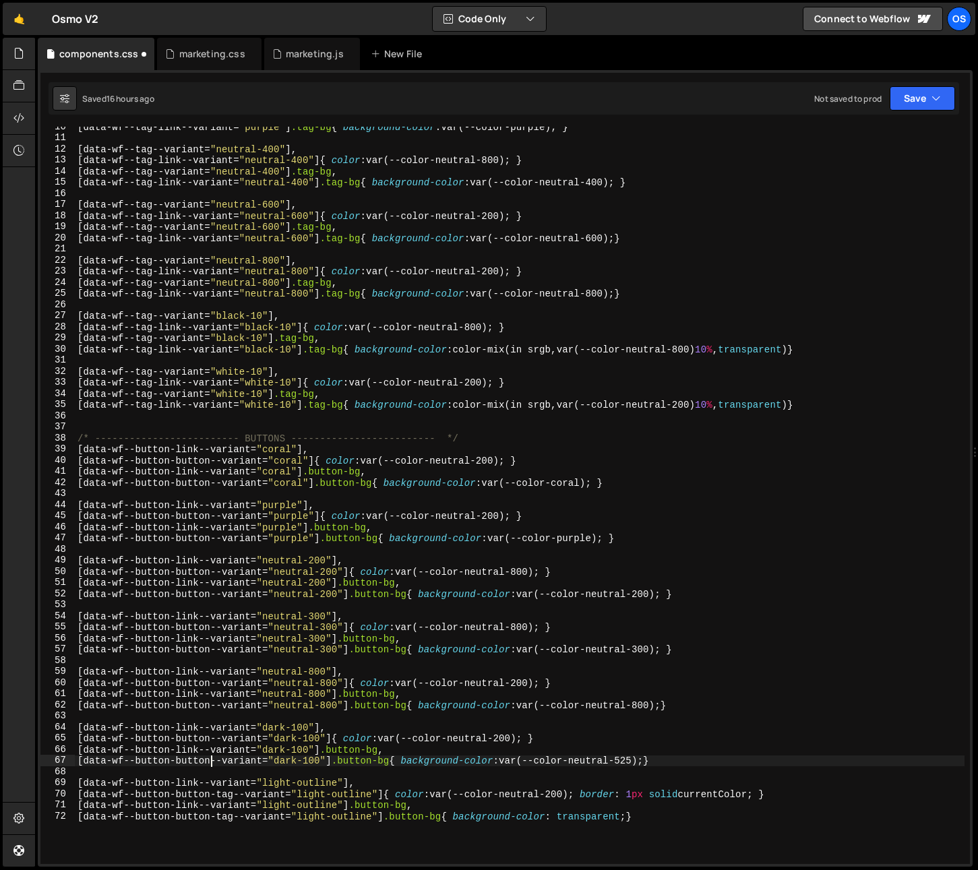
click at [233, 797] on div "[ data-wf--tag-link--variant = " purple " ] .tag-bg { background-color : var(--…" at bounding box center [519, 500] width 889 height 759
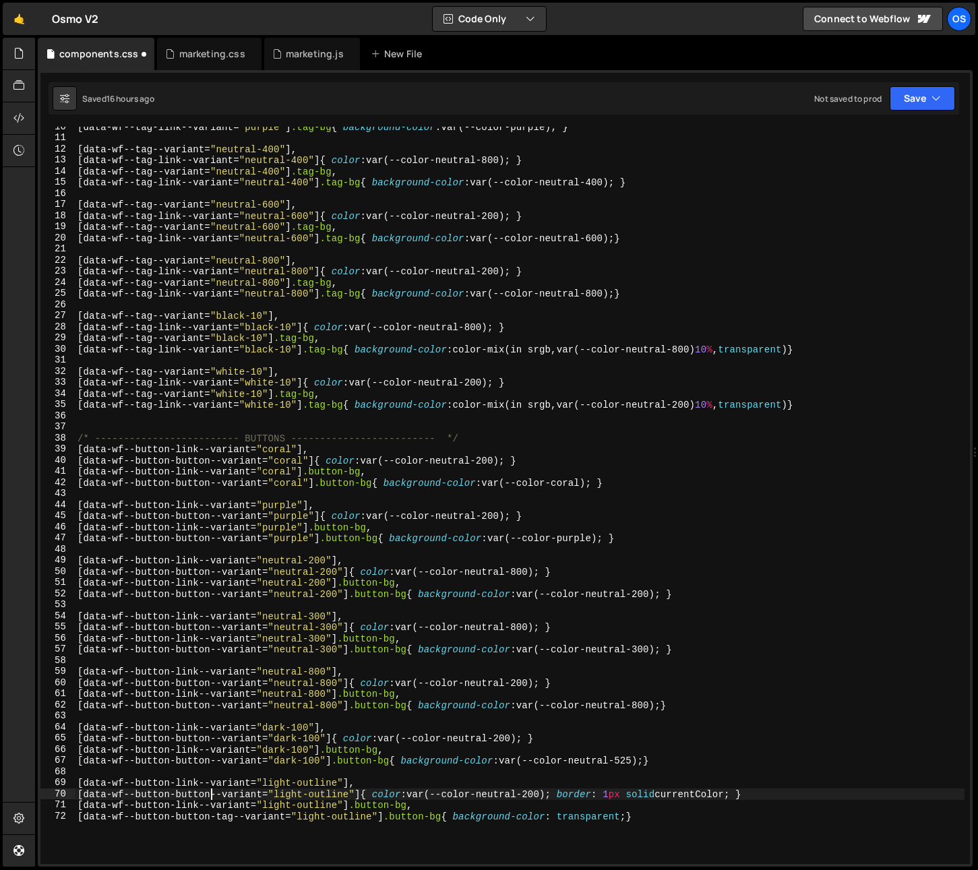
click at [233, 819] on div "[ data-wf--tag-link--variant = " purple " ] .tag-bg { background-color : var(--…" at bounding box center [519, 500] width 889 height 759
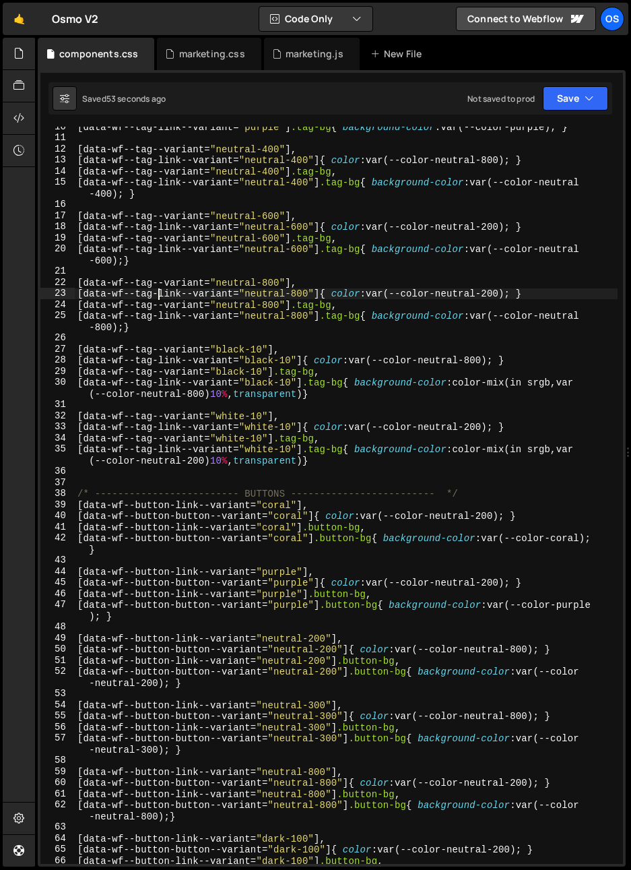
click at [159, 288] on div "[ data-wf--tag-link--variant = " purple " ] .tag-bg { background-color : var(--…" at bounding box center [346, 506] width 543 height 771
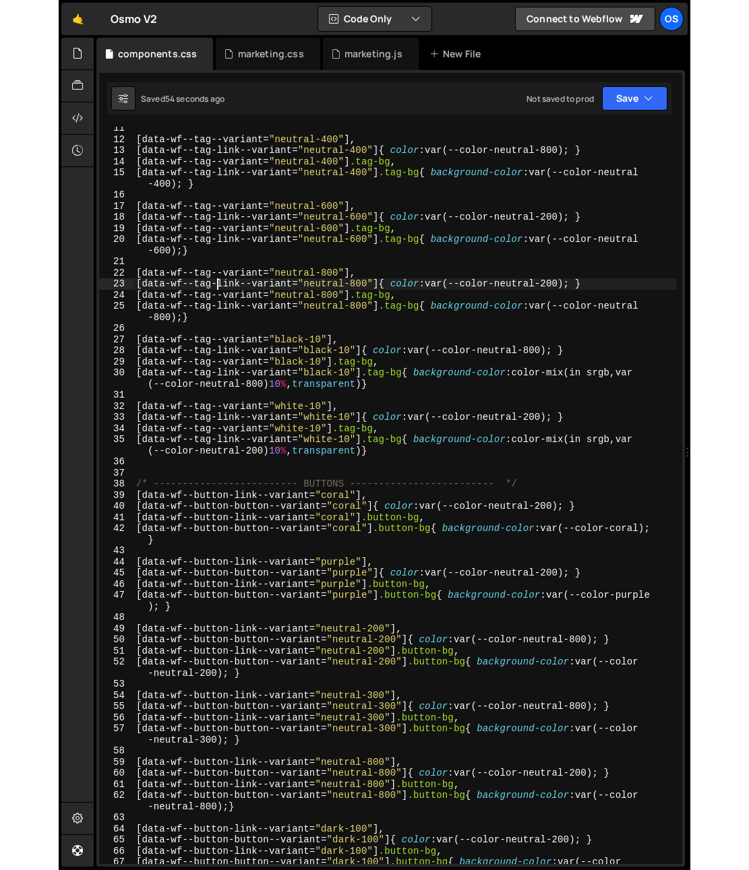
scroll to position [135, 0]
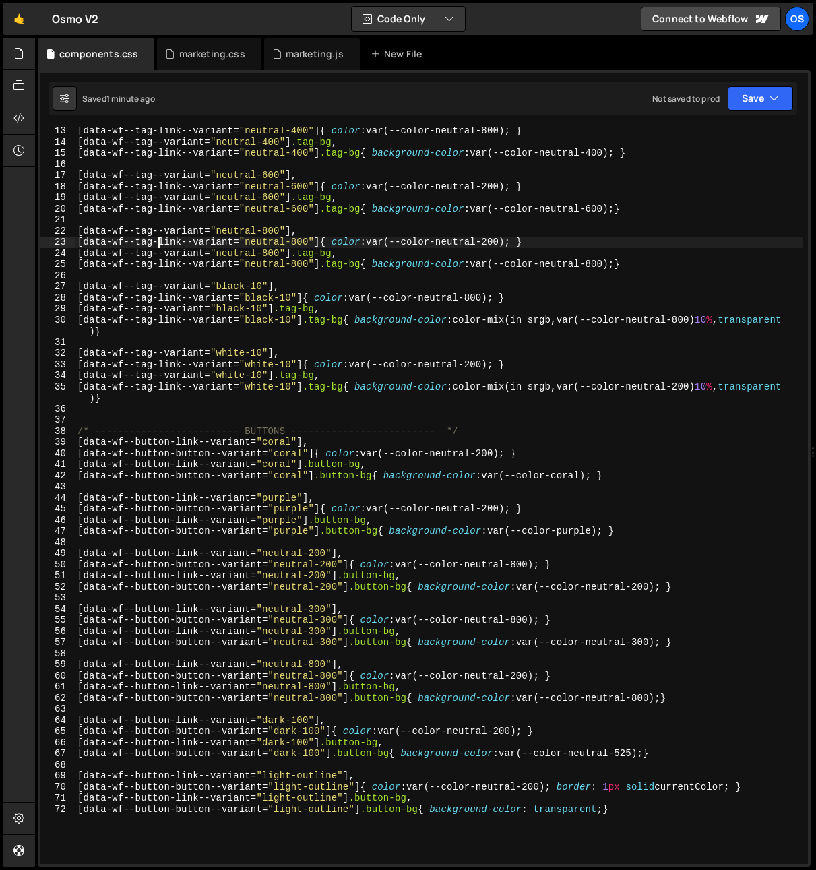
click at [116, 591] on div "[ data-wf--tag-link--variant = " neutral-400 " ] { color : var(--color-neutral-…" at bounding box center [439, 504] width 728 height 759
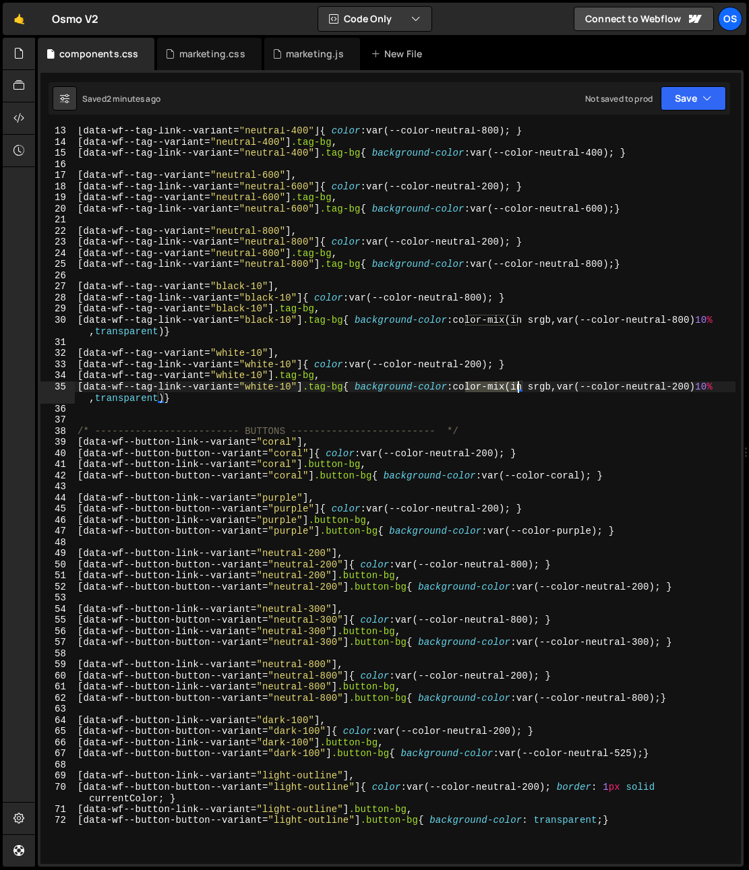
drag, startPoint x: 465, startPoint y: 389, endPoint x: 519, endPoint y: 390, distance: 53.9
click at [519, 390] on div "[ data-wf--tag-link--variant = " neutral-400 " ] { color : var(--color-neutral-…" at bounding box center [405, 504] width 660 height 759
type textarea "[data-wf--tag-link--variant="white-10"] .tag-bg{ background-color: color-mix(in…"
click at [515, 414] on div "[ data-wf--tag-link--variant = " neutral-400 " ] { color : var(--color-neutral-…" at bounding box center [405, 504] width 660 height 759
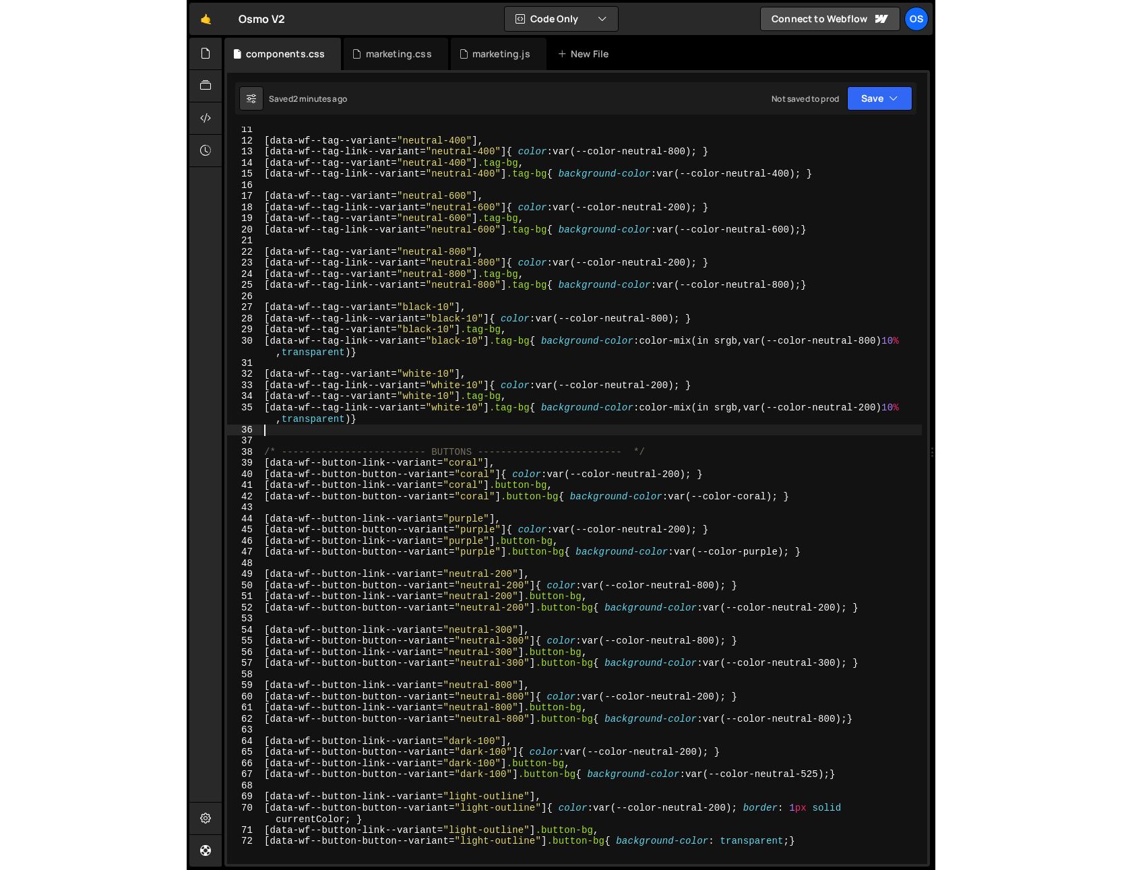
scroll to position [113, 0]
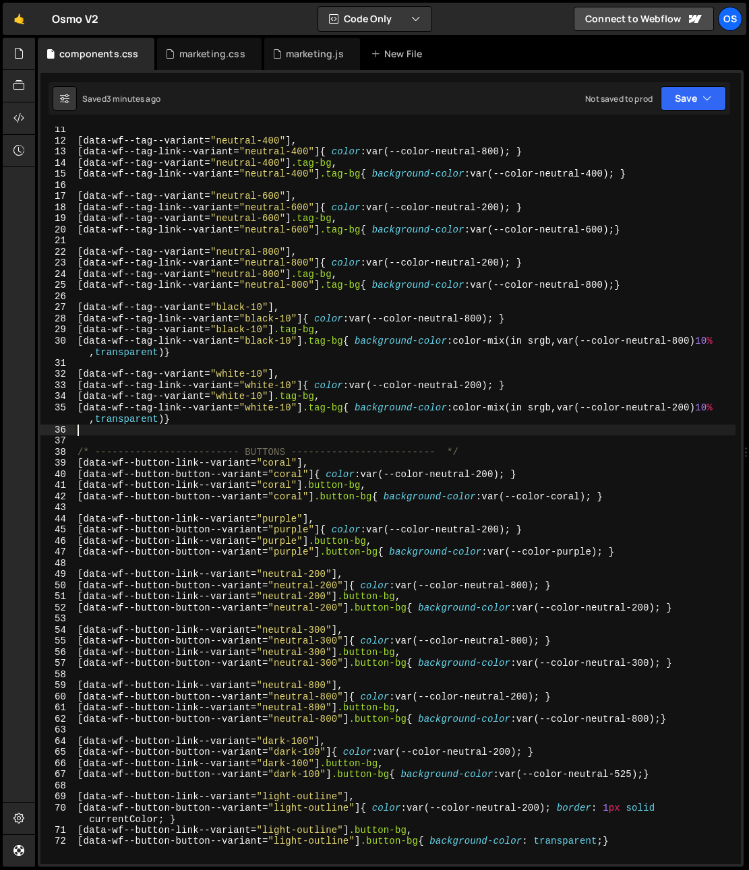
click at [59, 269] on div "24" at bounding box center [57, 274] width 34 height 11
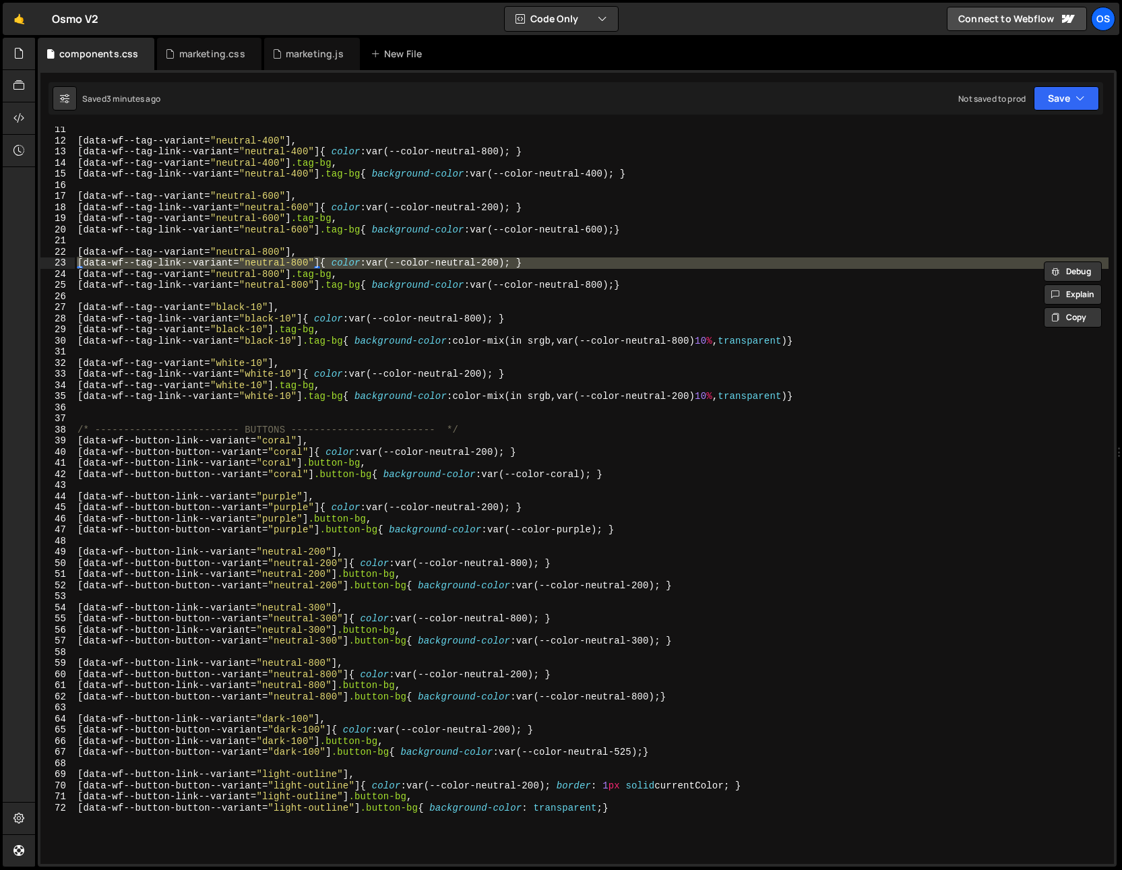
click at [449, 472] on div "[ data-wf--tag--variant = " neutral-400 " ], [ data-wf--tag-link--variant = " n…" at bounding box center [592, 503] width 1034 height 759
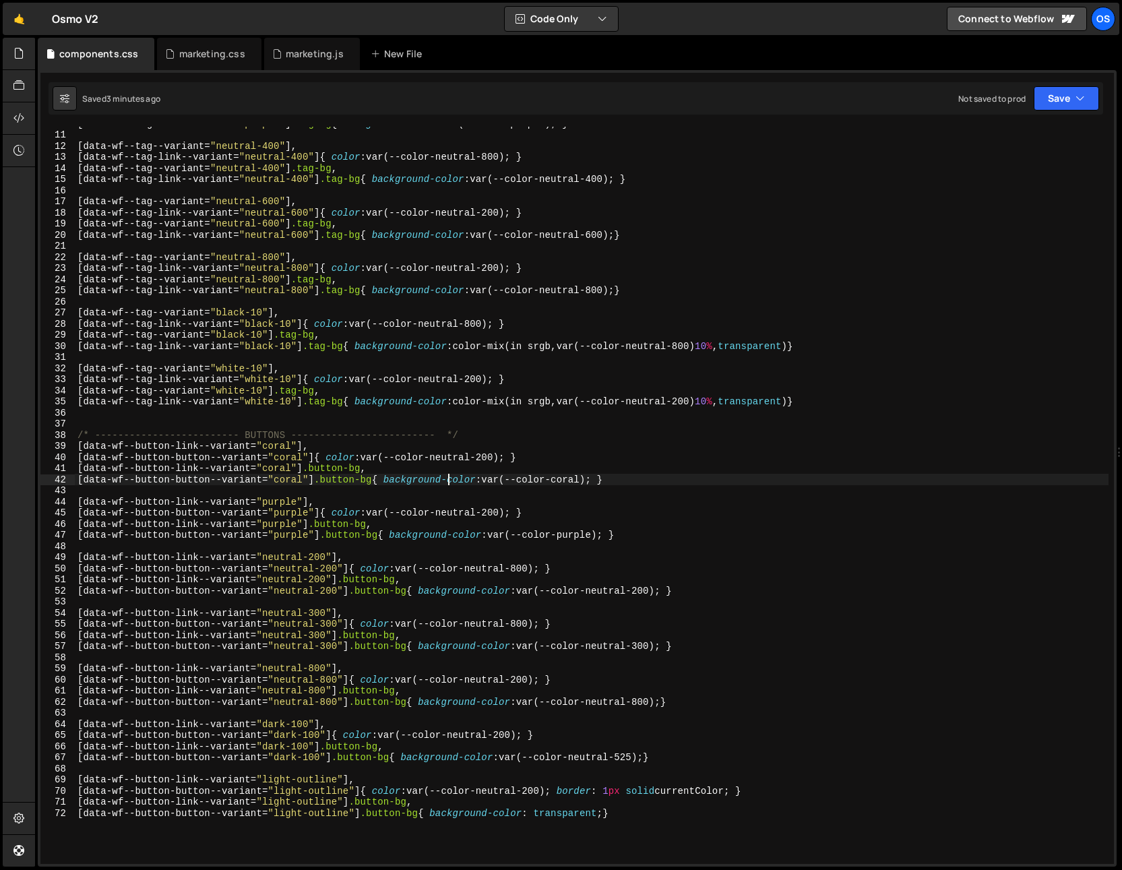
scroll to position [103, 0]
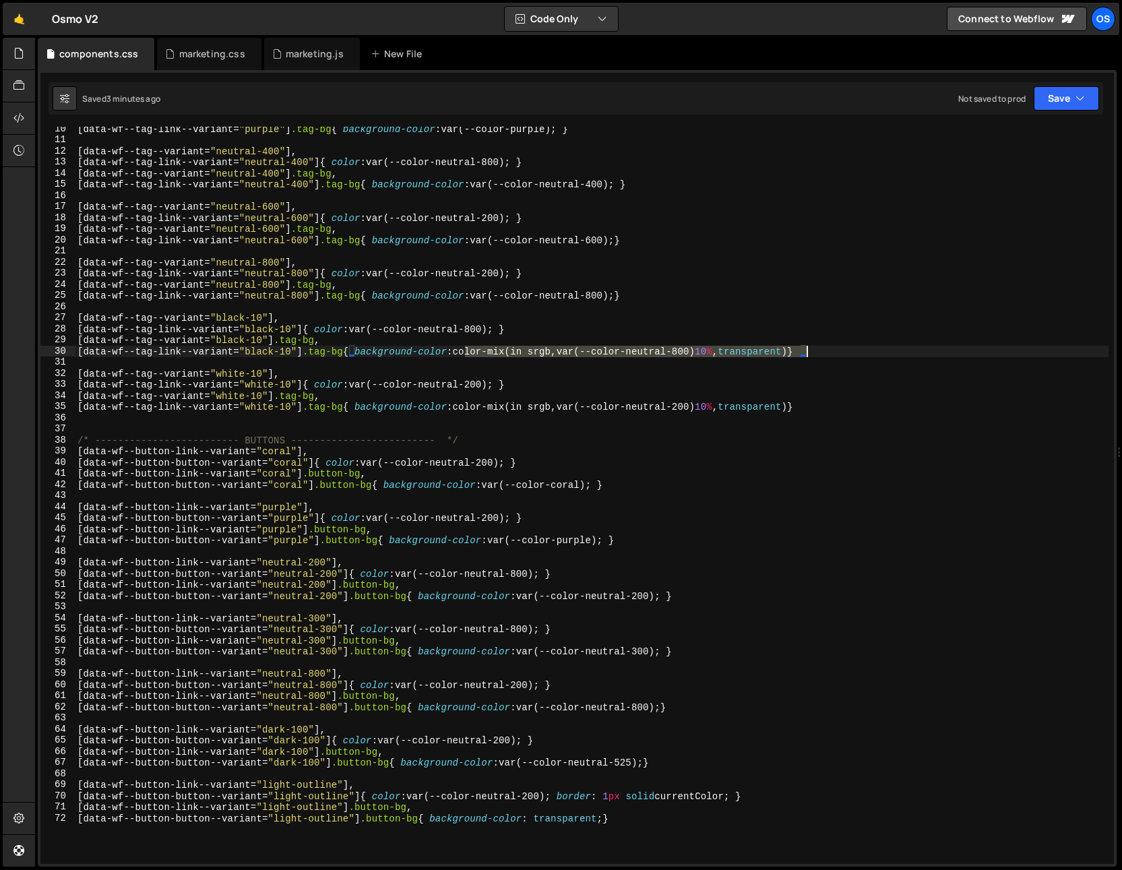
drag, startPoint x: 476, startPoint y: 351, endPoint x: 835, endPoint y: 356, distance: 358.5
click at [834, 356] on div "[ data-wf--tag-link--variant = " purple " ] .tag-bg { background-color : var(--…" at bounding box center [592, 502] width 1034 height 759
type textarea "[data-wf--tag-link--variant="black-10"] .tag-bg{ background-color: color-mix(in…"
click at [604, 363] on div "[ data-wf--tag-link--variant = " purple " ] .tag-bg { background-color : var(--…" at bounding box center [592, 502] width 1034 height 759
drag, startPoint x: 582, startPoint y: 352, endPoint x: 725, endPoint y: 355, distance: 143.6
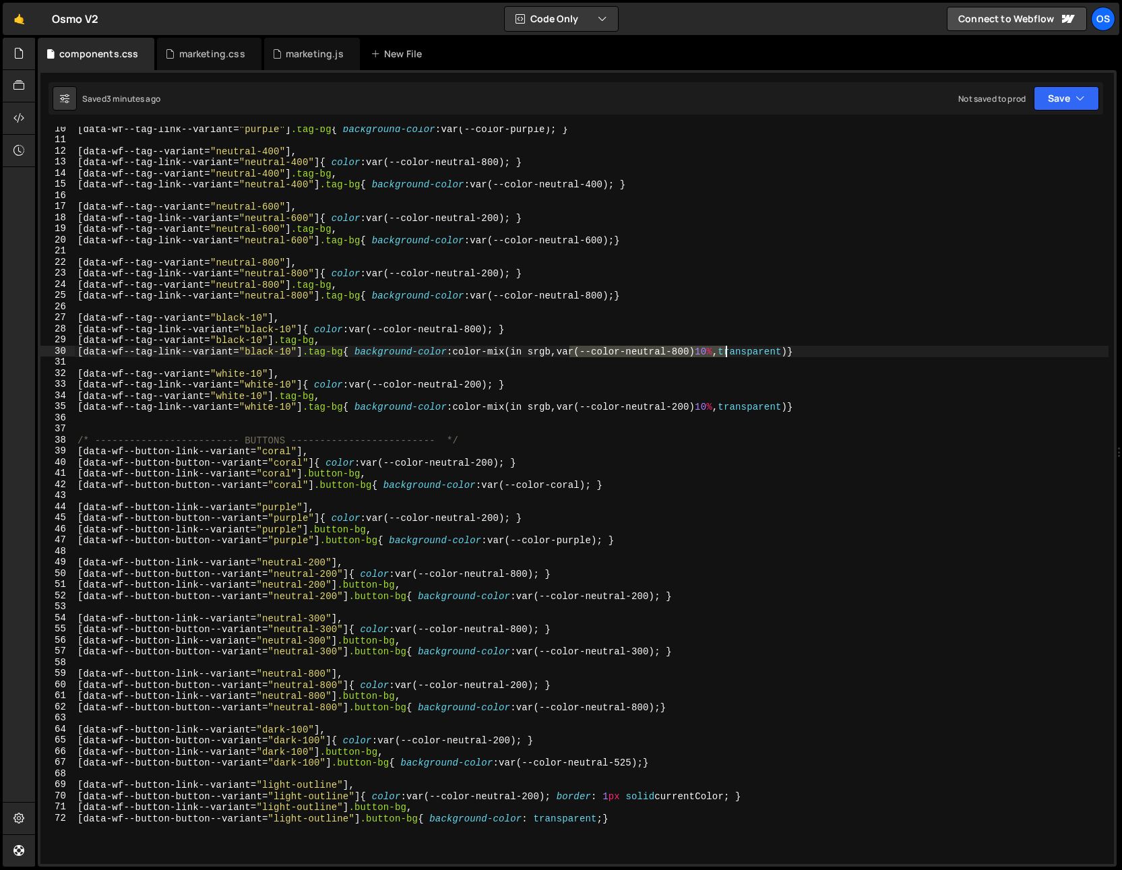
click at [725, 355] on div "[ data-wf--tag-link--variant = " purple " ] .tag-bg { background-color : var(--…" at bounding box center [592, 502] width 1034 height 759
type textarea "[data-wf--tag-link--variant="black-10"] .tag-bg{ background-color: color-mix(in…"
click at [753, 352] on div "[ data-wf--tag-link--variant = " purple " ] .tag-bg { background-color : var(--…" at bounding box center [592, 502] width 1034 height 759
click at [727, 430] on div "[ data-wf--tag-link--variant = " purple " ] .tag-bg { background-color : var(--…" at bounding box center [592, 502] width 1034 height 759
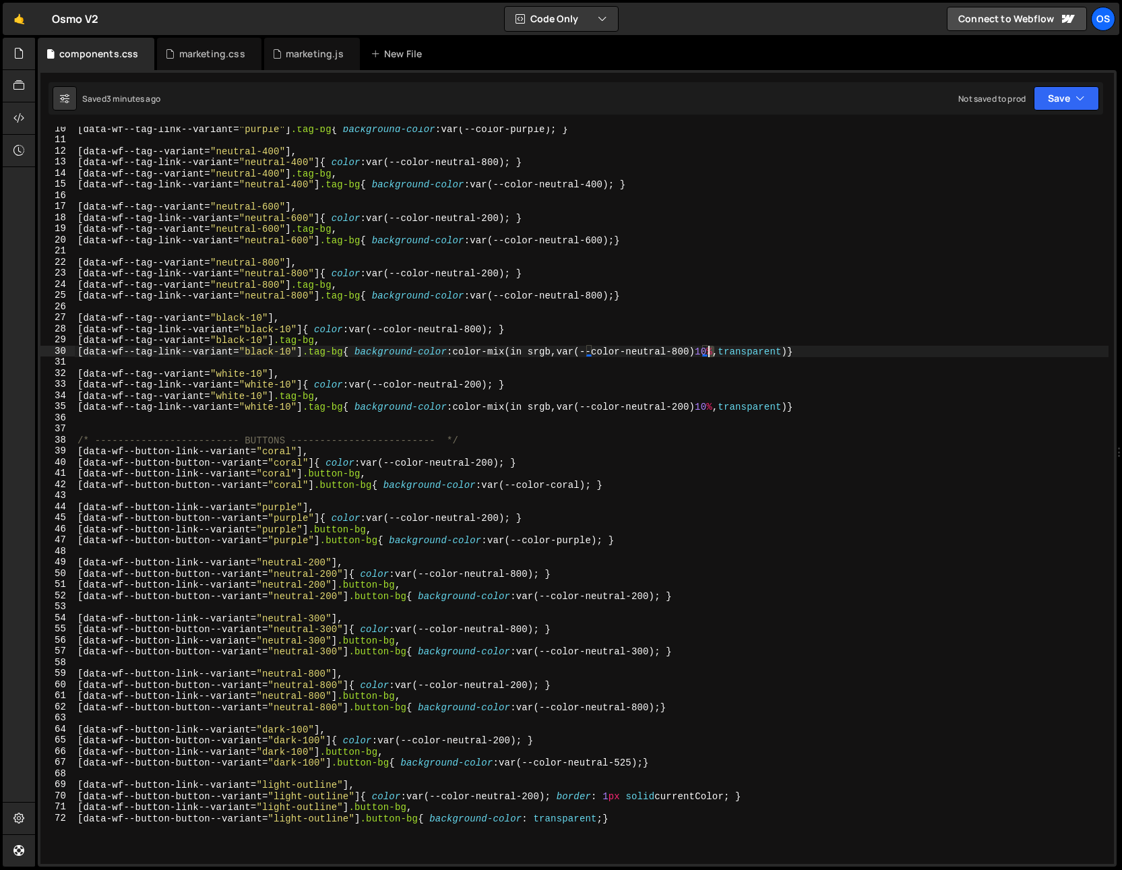
click at [710, 354] on div "[ data-wf--tag-link--variant = " purple " ] .tag-bg { background-color : var(--…" at bounding box center [592, 502] width 1034 height 759
click at [720, 336] on div "[ data-wf--tag-link--variant = " purple " ] .tag-bg { background-color : var(--…" at bounding box center [592, 502] width 1034 height 759
click at [743, 352] on div "[ data-wf--tag-link--variant = " purple " ] .tag-bg { background-color : var(--…" at bounding box center [592, 502] width 1034 height 759
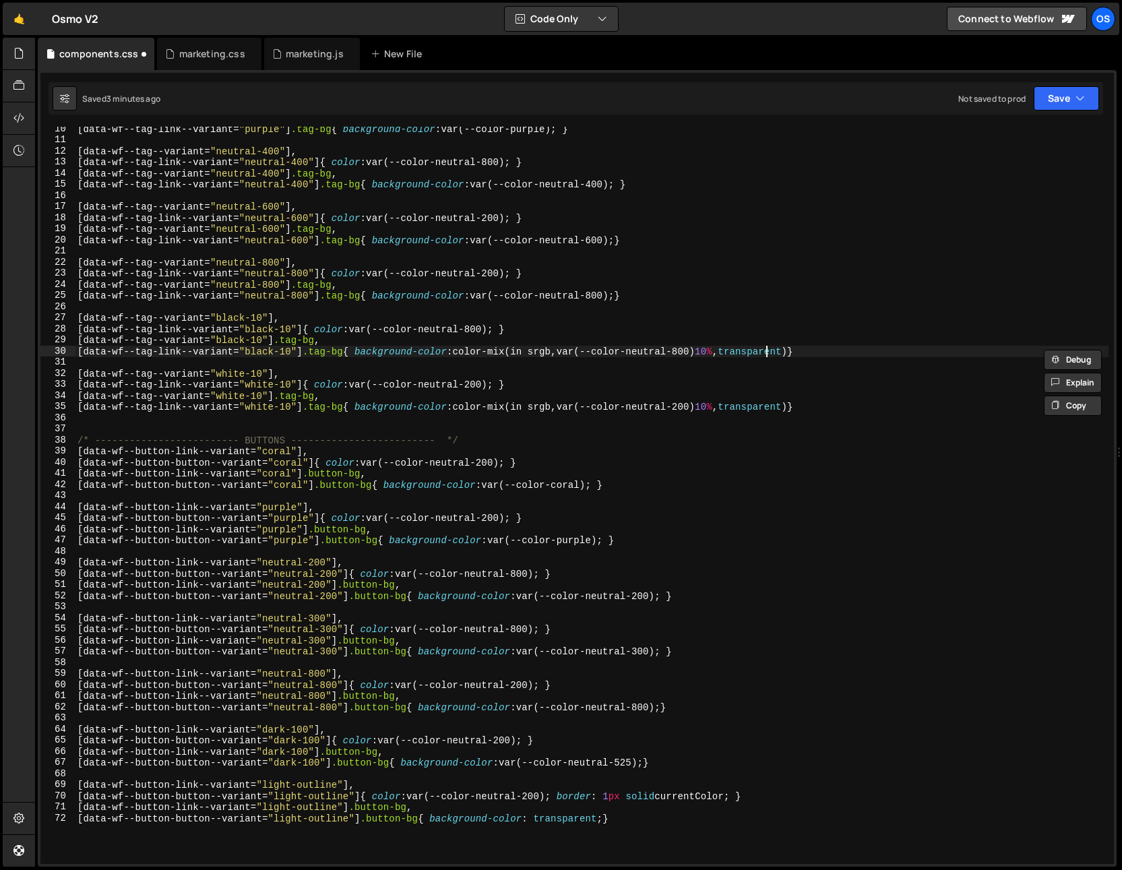
click at [767, 347] on div "[ data-wf--tag-link--variant = " purple " ] .tag-bg { background-color : var(--…" at bounding box center [592, 502] width 1034 height 759
click at [751, 379] on div "[ data-wf--tag-link--variant = " purple " ] .tag-bg { background-color : var(--…" at bounding box center [592, 502] width 1034 height 759
drag, startPoint x: 718, startPoint y: 354, endPoint x: 573, endPoint y: 353, distance: 144.9
click at [573, 353] on div "[ data-wf--tag-link--variant = " purple " ] .tag-bg { background-color : var(--…" at bounding box center [592, 502] width 1034 height 759
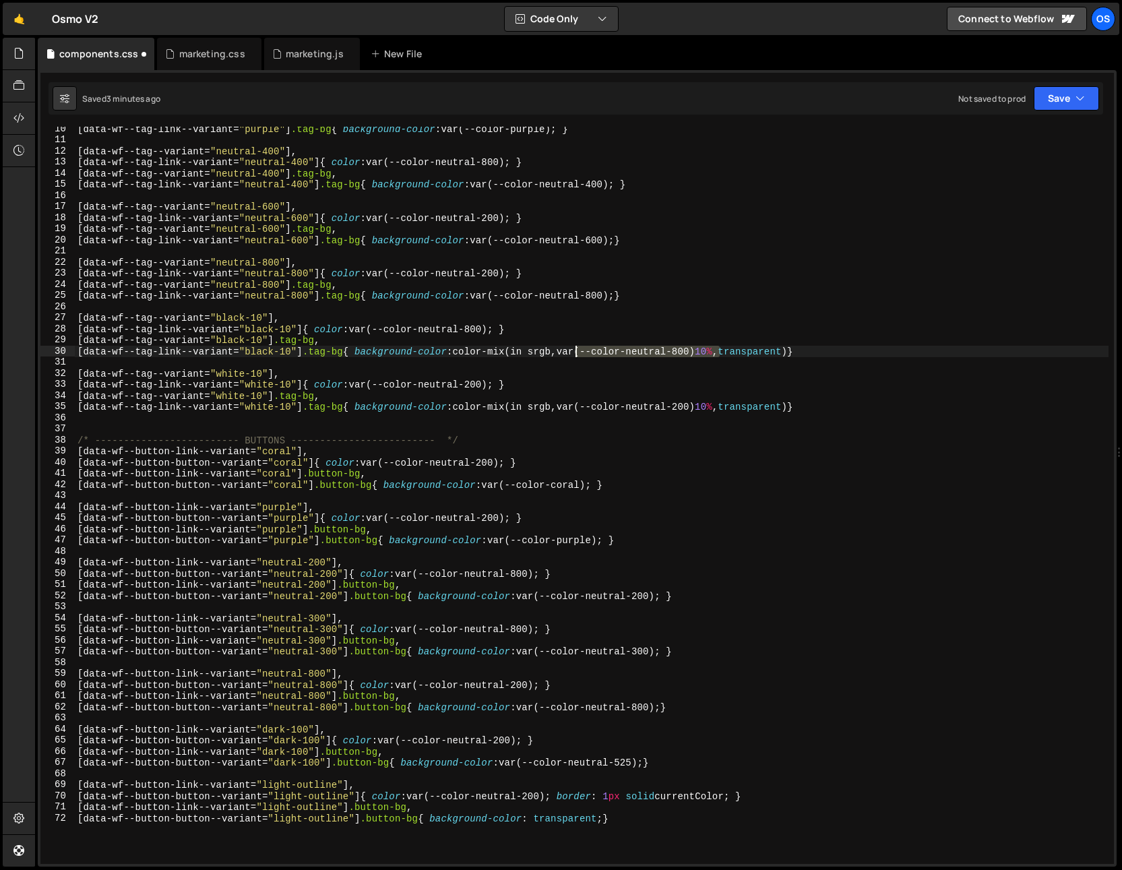
type textarea "[data-wf--tag-link--variant="black-10"] .tag-bg{ background-color: color-mix(in…"
click at [770, 348] on div "[ data-wf--tag-link--variant = " purple " ] .tag-bg { background-color : var(--…" at bounding box center [592, 502] width 1034 height 759
click at [834, 367] on div "[ data-wf--tag-link--variant = " purple " ] .tag-bg { background-color : var(--…" at bounding box center [592, 502] width 1034 height 759
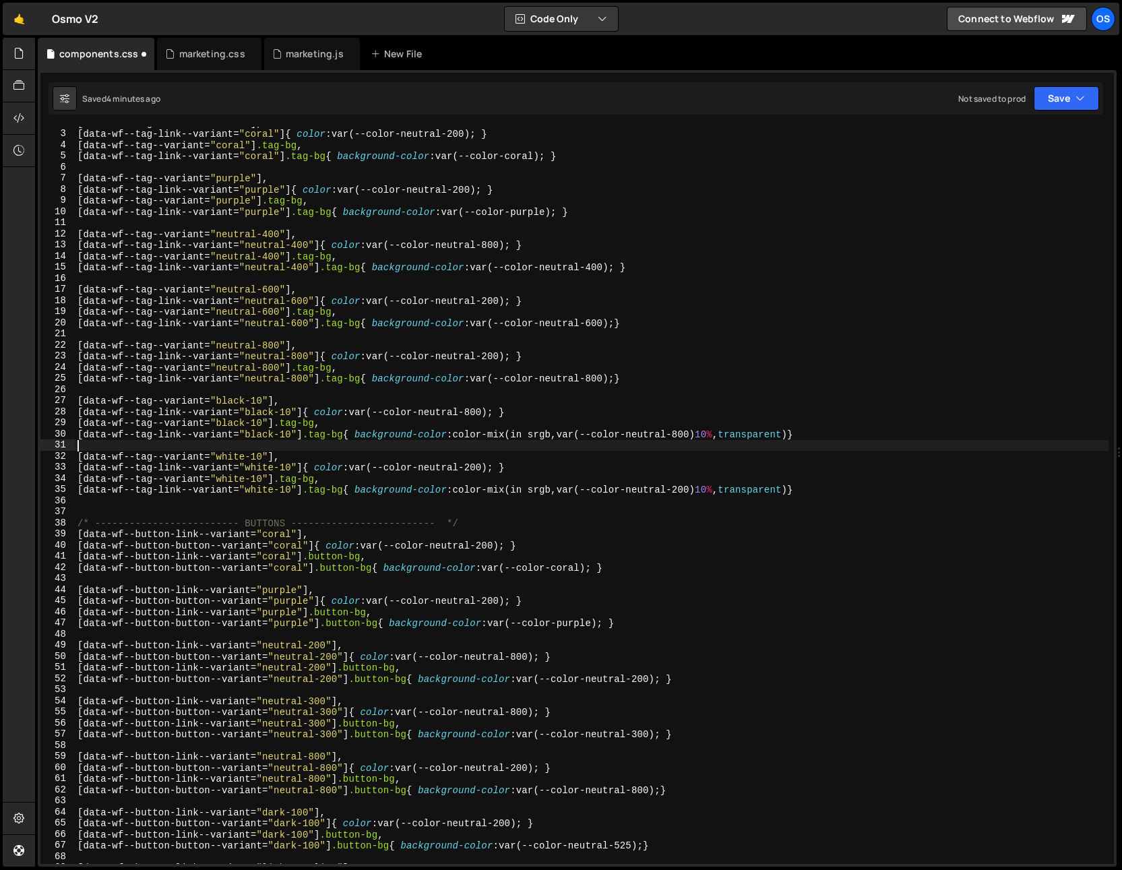
scroll to position [37, 0]
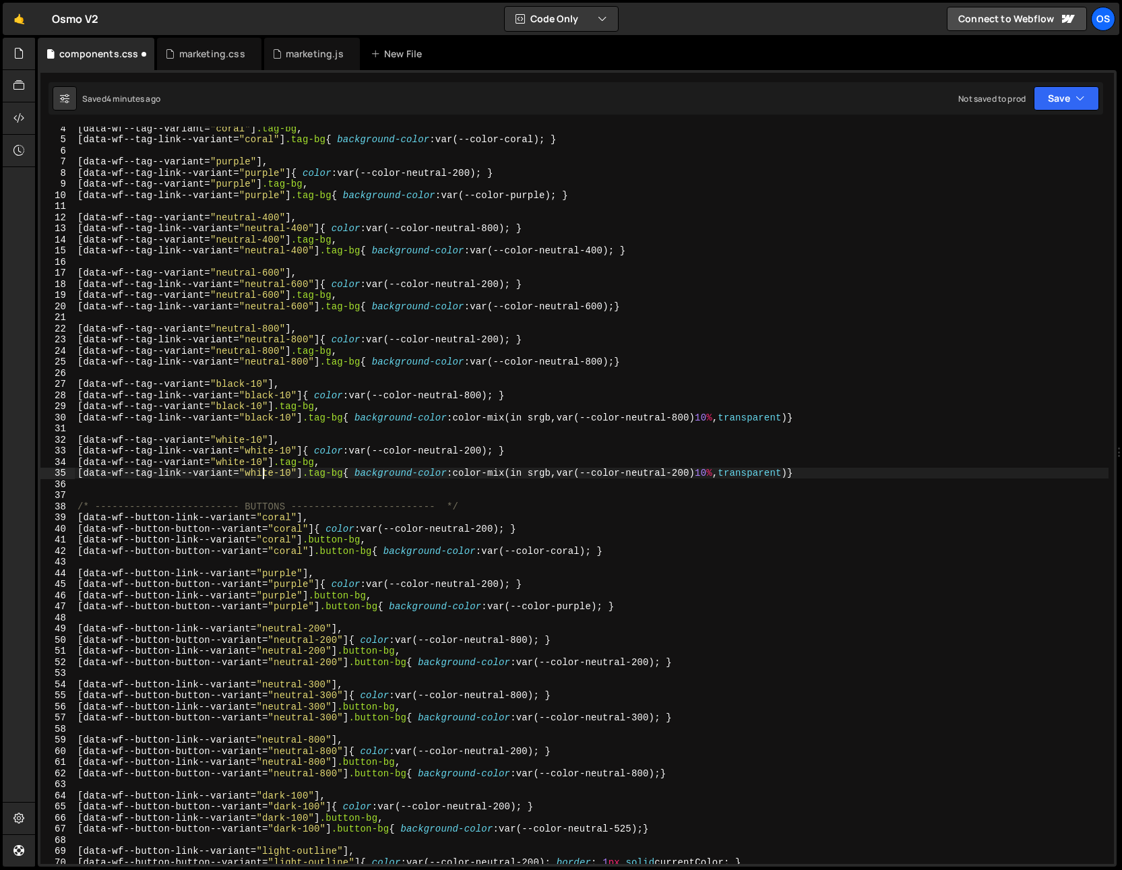
click at [261, 475] on div "[ data-wf--tag--variant = " coral " ] .tag-bg , [ data-wf--tag-link--variant = …" at bounding box center [592, 502] width 1034 height 759
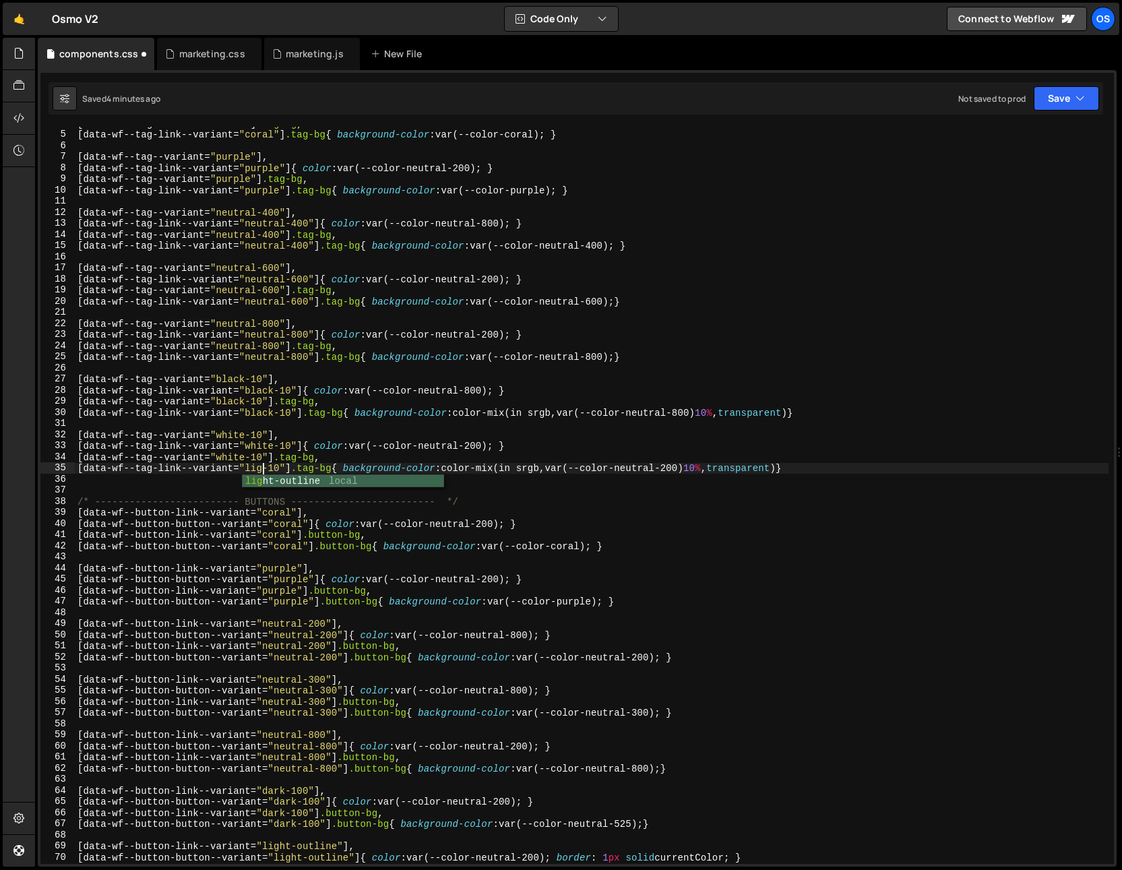
scroll to position [0, 13]
click at [255, 465] on div "[ data-wf--tag--variant = " coral " ] .tag-bg , [ data-wf--tag-link--variant = …" at bounding box center [592, 497] width 1034 height 759
click at [256, 466] on div "[ data-wf--tag--variant = " coral " ] .tag-bg , [ data-wf--tag-link--variant = …" at bounding box center [592, 497] width 1034 height 759
paste textarea "color-mix"
click at [225, 458] on div "[ data-wf--tag--variant = " coral " ] .tag-bg , [ data-wf--tag-link--variant = …" at bounding box center [592, 497] width 1034 height 759
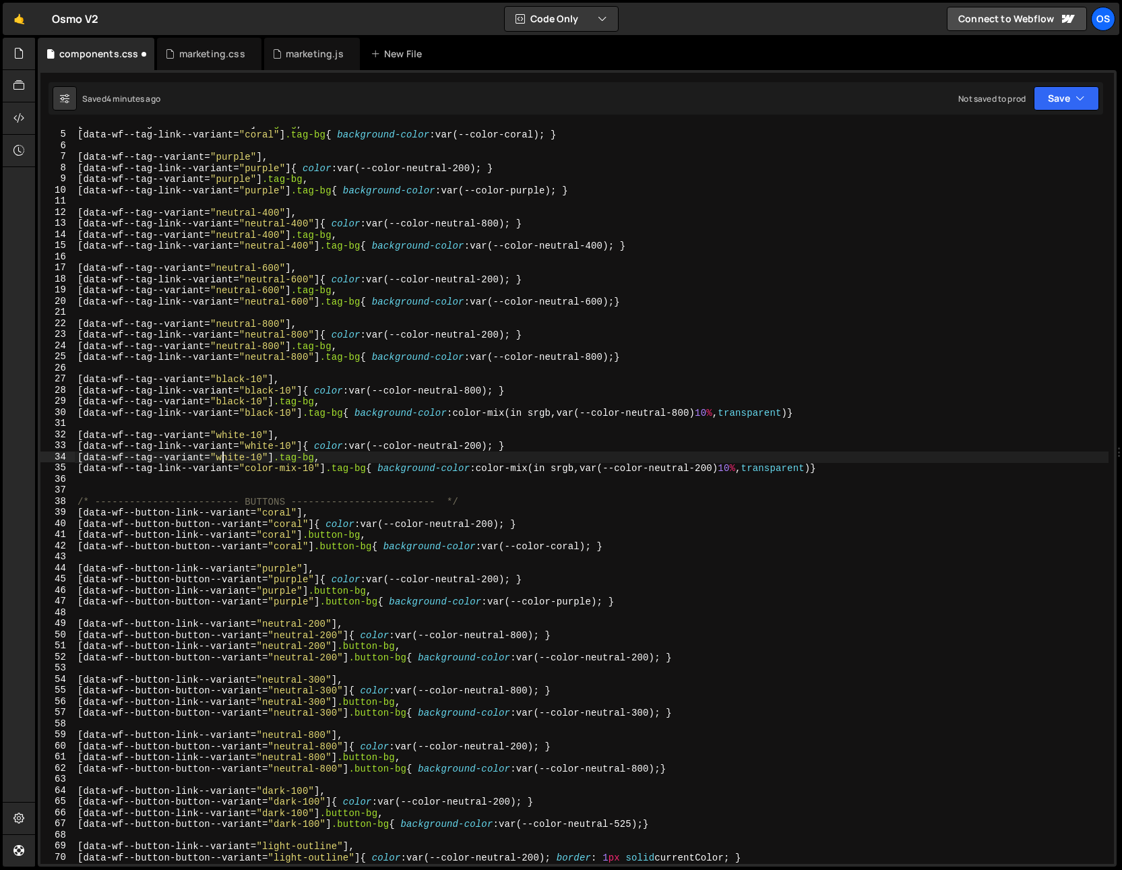
click at [225, 458] on div "[ data-wf--tag--variant = " coral " ] .tag-bg , [ data-wf--tag-link--variant = …" at bounding box center [592, 497] width 1034 height 759
paste textarea "color-mix"
click at [258, 444] on div "[ data-wf--tag--variant = " coral " ] .tag-bg , [ data-wf--tag-link--variant = …" at bounding box center [592, 497] width 1034 height 759
click at [261, 469] on div "[ data-wf--tag--variant = " coral " ] .tag-bg , [ data-wf--tag-link--variant = …" at bounding box center [592, 497] width 1034 height 759
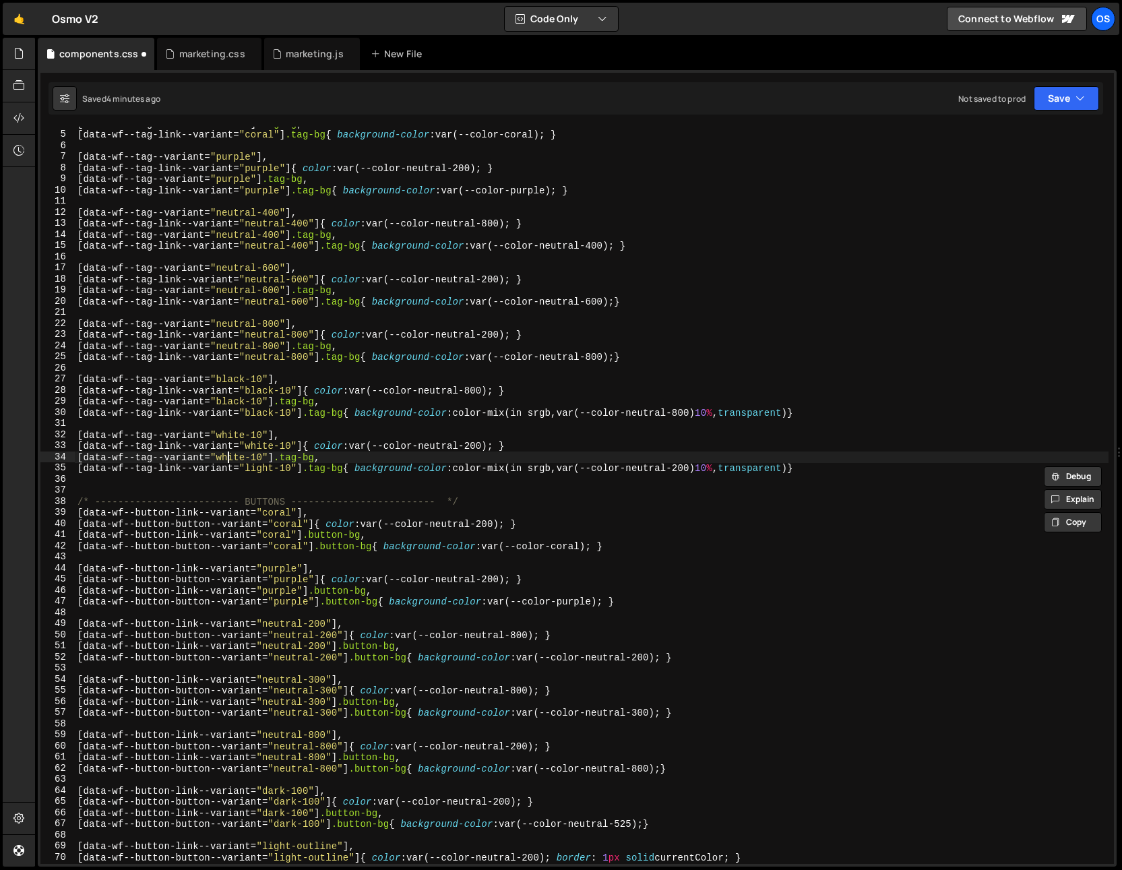
click at [230, 458] on div "[ data-wf--tag--variant = " coral " ] .tag-bg , [ data-wf--tag-link--variant = …" at bounding box center [592, 497] width 1034 height 759
paste textarea "light"
click at [263, 445] on div "[ data-wf--tag--variant = " coral " ] .tag-bg , [ data-wf--tag-link--variant = …" at bounding box center [592, 497] width 1034 height 759
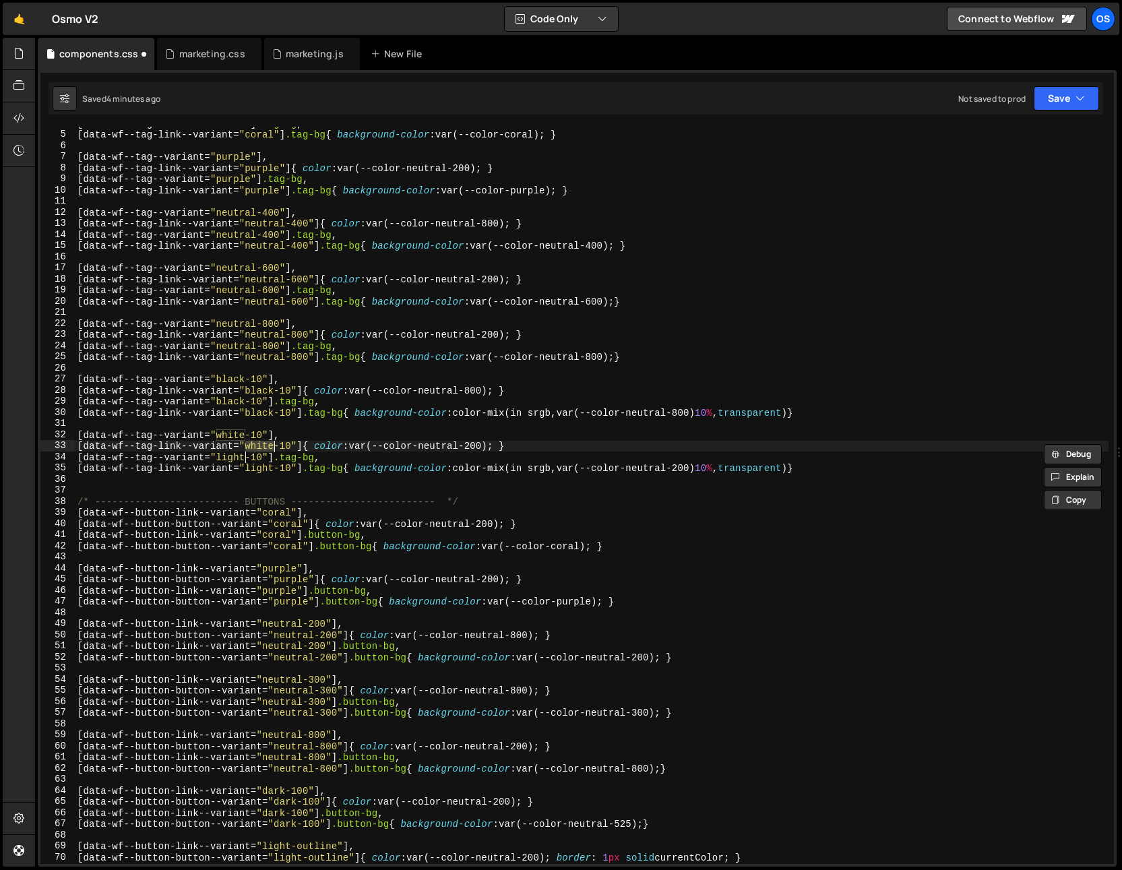
paste textarea "light"
click at [236, 434] on div "[ data-wf--tag--variant = " coral " ] .tag-bg , [ data-wf--tag-link--variant = …" at bounding box center [592, 497] width 1034 height 759
paste textarea "light"
click at [259, 403] on div "[ data-wf--tag--variant = " coral " ] .tag-bg , [ data-wf--tag-link--variant = …" at bounding box center [592, 497] width 1034 height 759
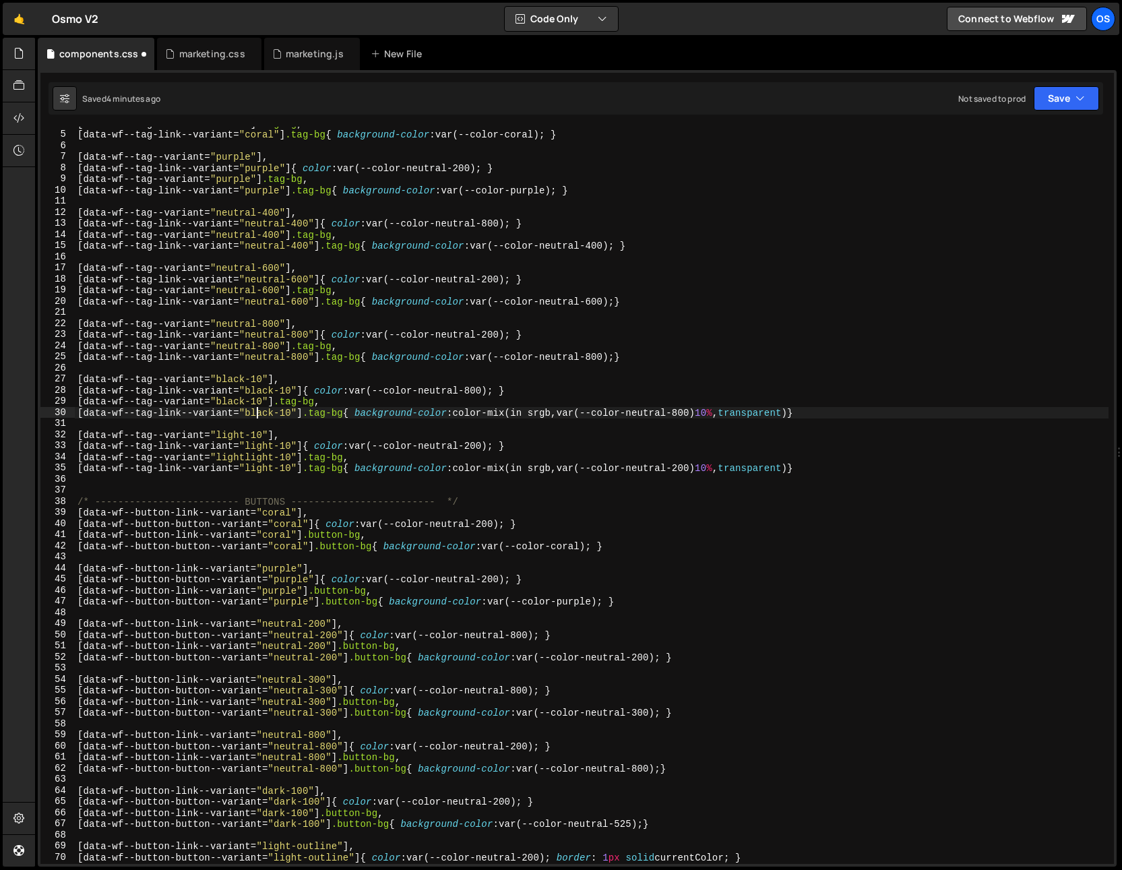
click at [259, 412] on div "[ data-wf--tag--variant = " coral " ] .tag-bg , [ data-wf--tag-link--variant = …" at bounding box center [592, 497] width 1034 height 759
click at [259, 411] on div "[ data-wf--tag--variant = " coral " ] .tag-bg , [ data-wf--tag-link--variant = …" at bounding box center [592, 497] width 1034 height 759
click at [260, 412] on div "[ data-wf--tag--variant = " coral " ] .tag-bg , [ data-wf--tag-link--variant = …" at bounding box center [592, 497] width 1034 height 759
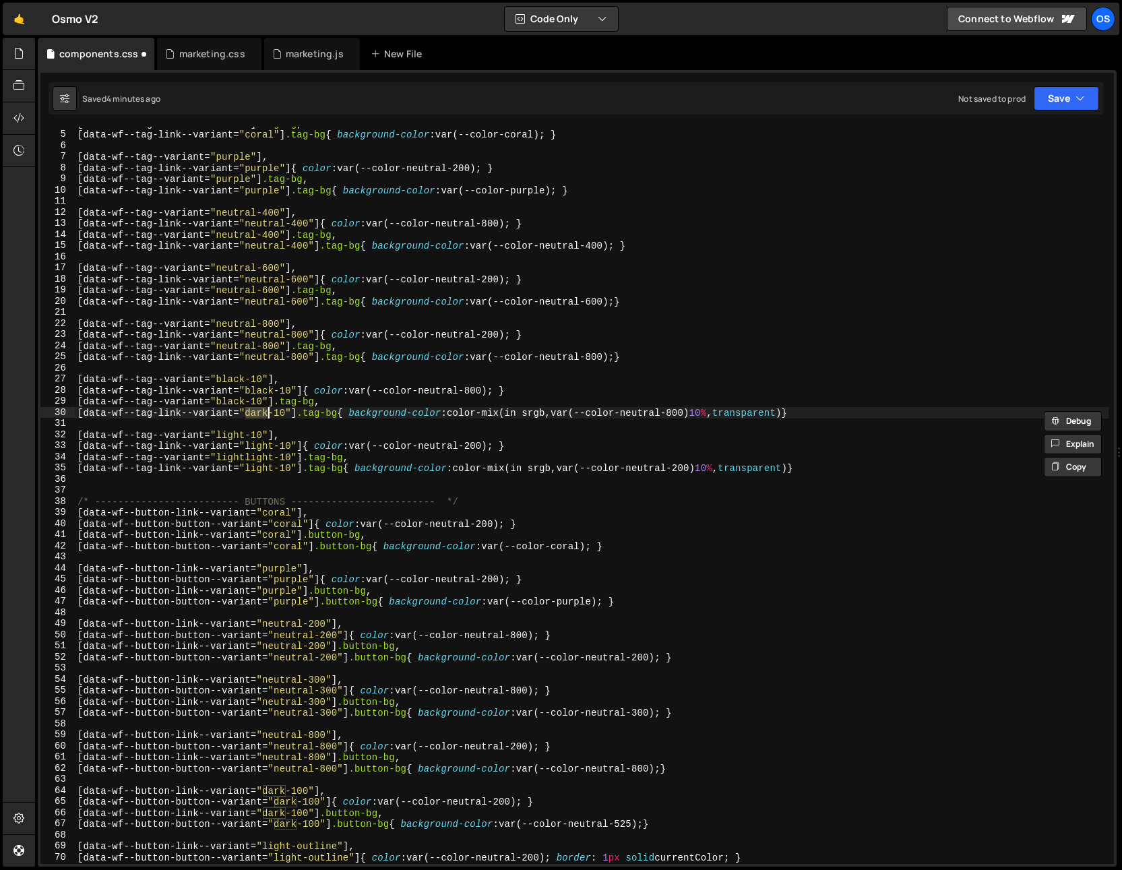
click at [237, 400] on div "[ data-wf--tag--variant = " coral " ] .tag-bg , [ data-wf--tag-link--variant = …" at bounding box center [592, 497] width 1034 height 759
paste textarea "dar"
click at [257, 387] on div "[ data-wf--tag--variant = " coral " ] .tag-bg , [ data-wf--tag-link--variant = …" at bounding box center [592, 497] width 1034 height 759
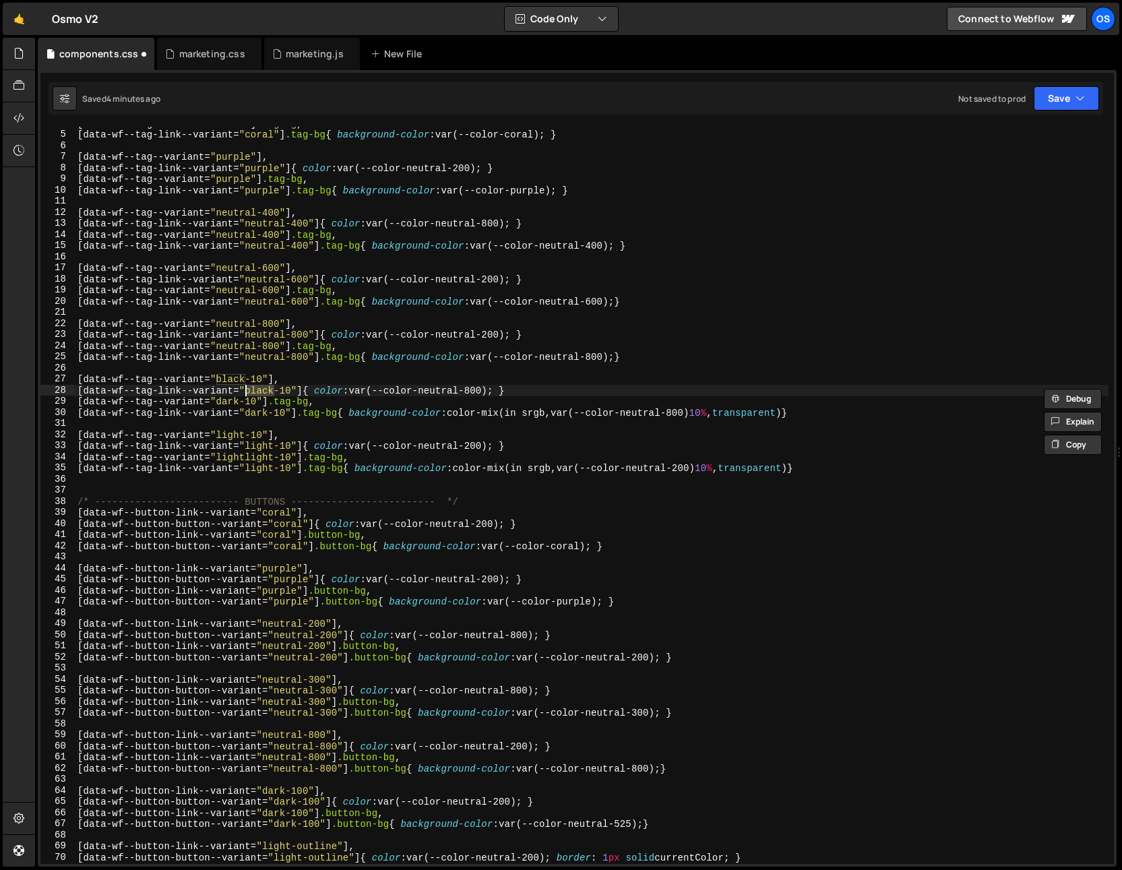
paste textarea "dar"
click at [227, 378] on div "[ data-wf--tag--variant = " coral " ] .tag-bg , [ data-wf--tag-link--variant = …" at bounding box center [592, 497] width 1034 height 759
paste textarea "dar"
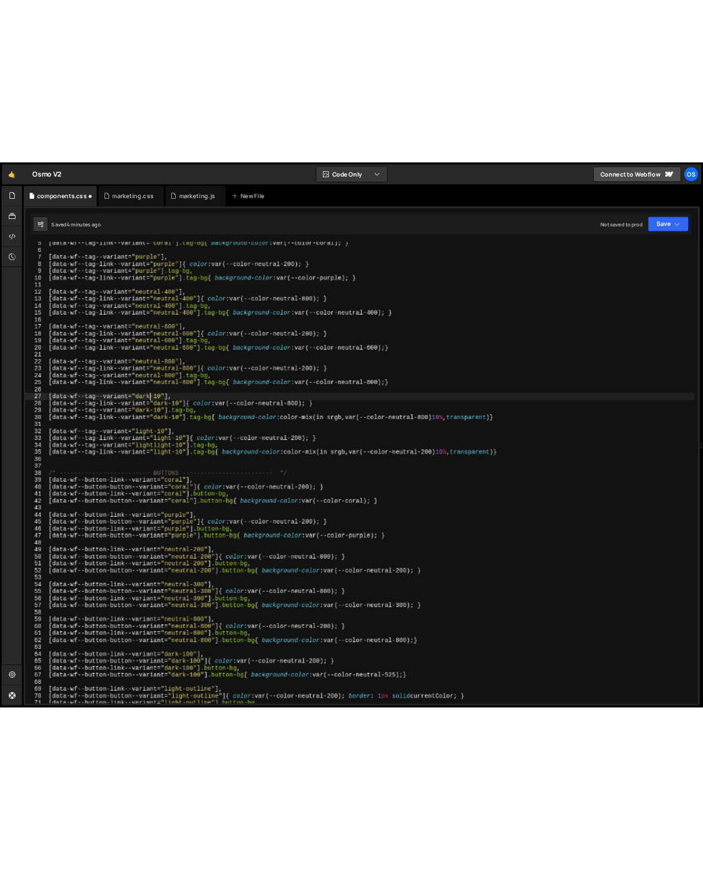
scroll to position [117, 0]
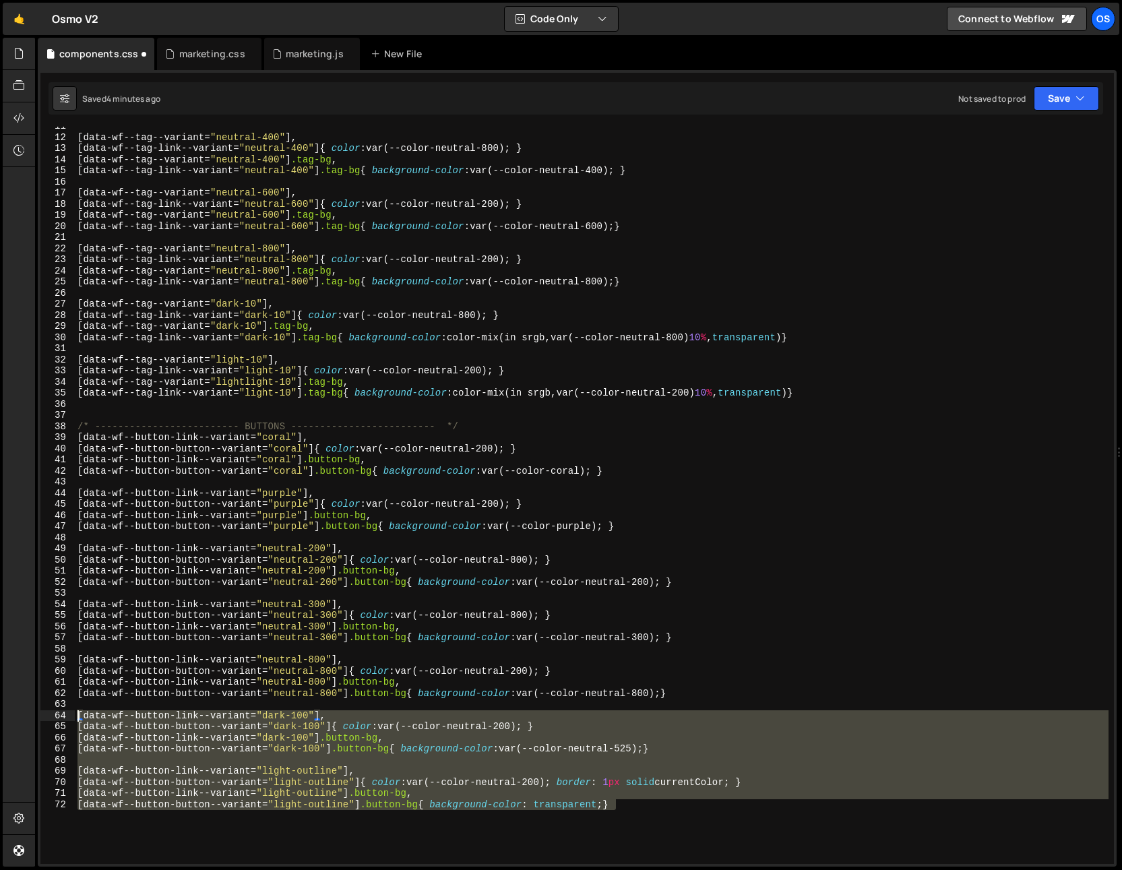
drag, startPoint x: 303, startPoint y: 815, endPoint x: 67, endPoint y: 717, distance: 255.5
click at [67, 717] on div "[data-wf--tag--variant="dark-10"], 11 12 13 14 15 16 17 18 19 20 21 22 23 24 25…" at bounding box center [576, 495] width 1073 height 737
click at [352, 811] on div "[ data-wf--tag--variant = " neutral-400 " ], [ data-wf--tag-link--variant = " n…" at bounding box center [592, 495] width 1034 height 737
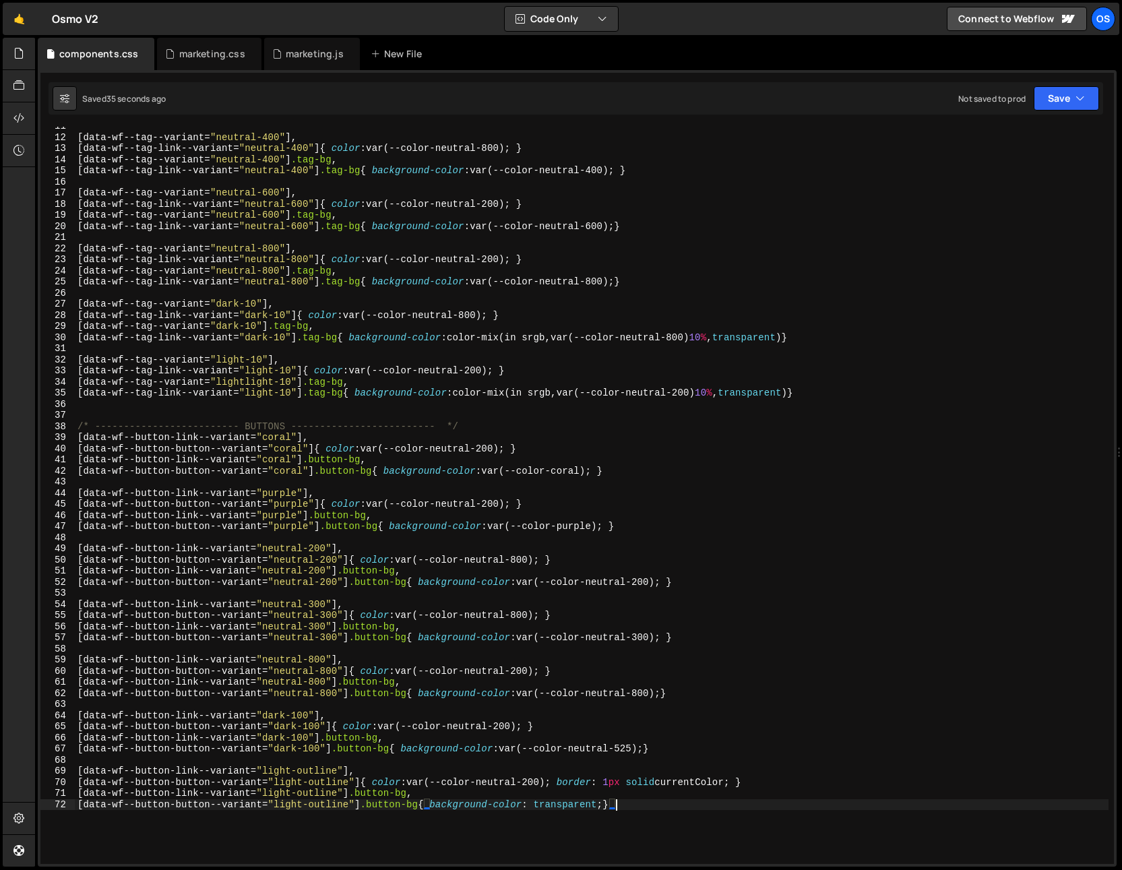
click at [328, 803] on div "[ data-wf--tag--variant = " neutral-400 " ], [ data-wf--tag-link--variant = " n…" at bounding box center [592, 500] width 1034 height 759
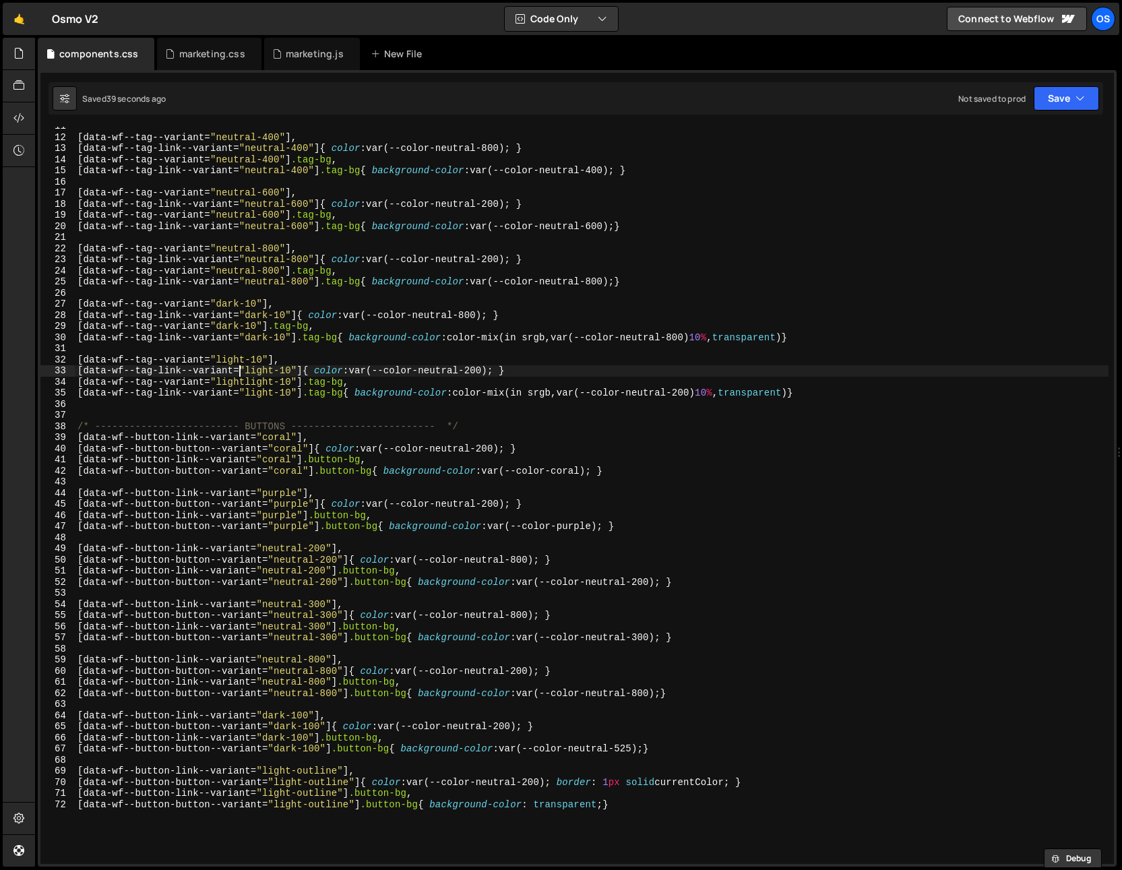
click at [241, 376] on div "[ data-wf--tag--variant = " neutral-400 " ], [ data-wf--tag-link--variant = " n…" at bounding box center [592, 500] width 1034 height 759
click at [263, 396] on div "[ data-wf--tag--variant = " neutral-400 " ], [ data-wf--tag-link--variant = " n…" at bounding box center [592, 500] width 1034 height 759
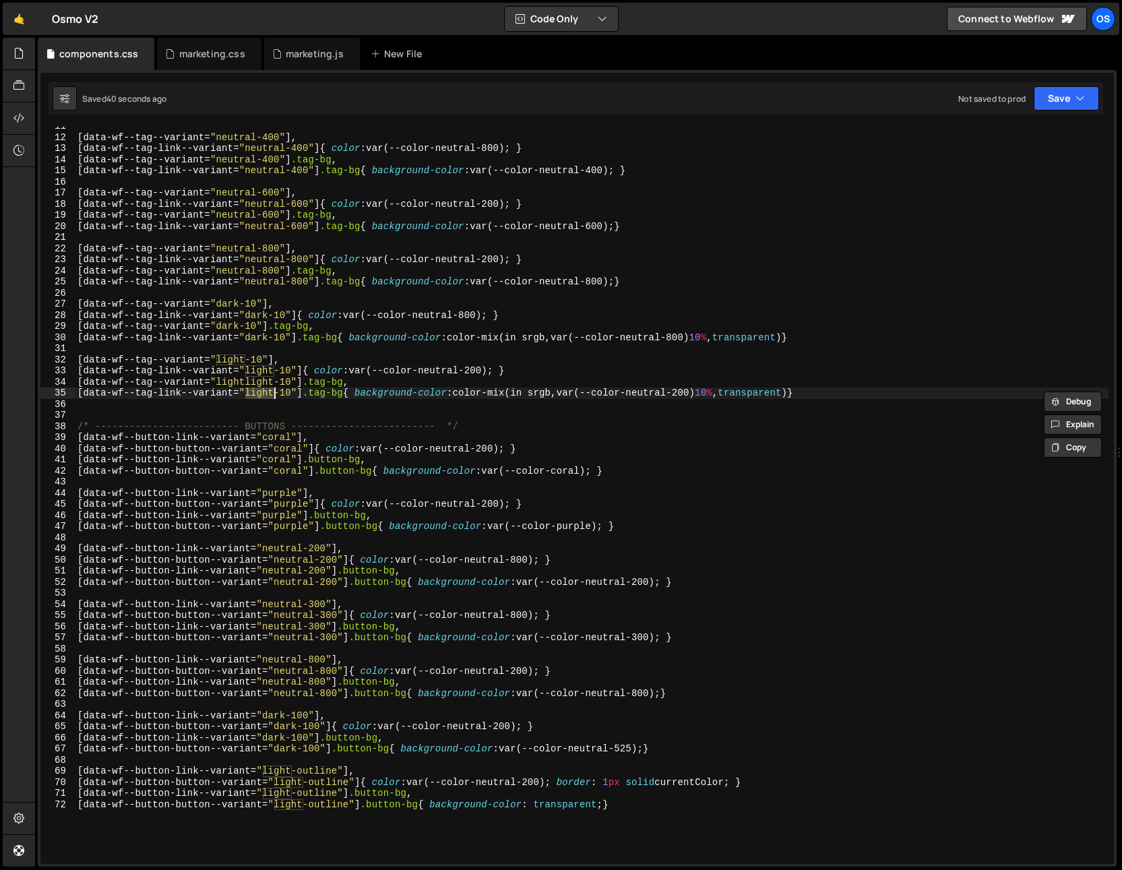
click at [249, 381] on div "[ data-wf--tag--variant = " neutral-400 " ], [ data-wf--tag-link--variant = " n…" at bounding box center [592, 500] width 1034 height 759
paste textarea
type textarea "[data-wf--tag--variant="light-10"] .tag-bg,"
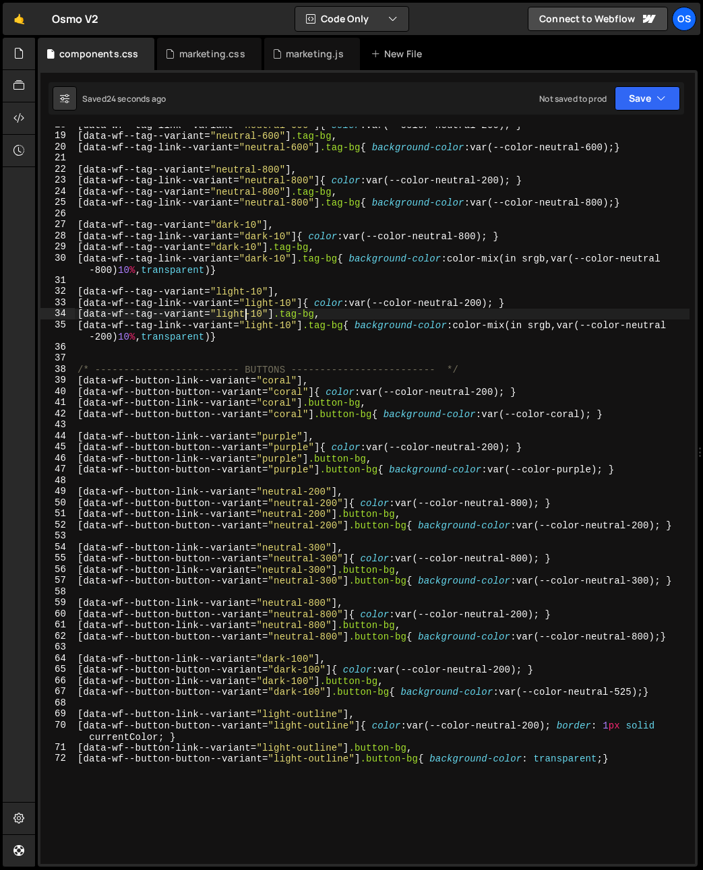
scroll to position [0, 0]
